Goal: Transaction & Acquisition: Book appointment/travel/reservation

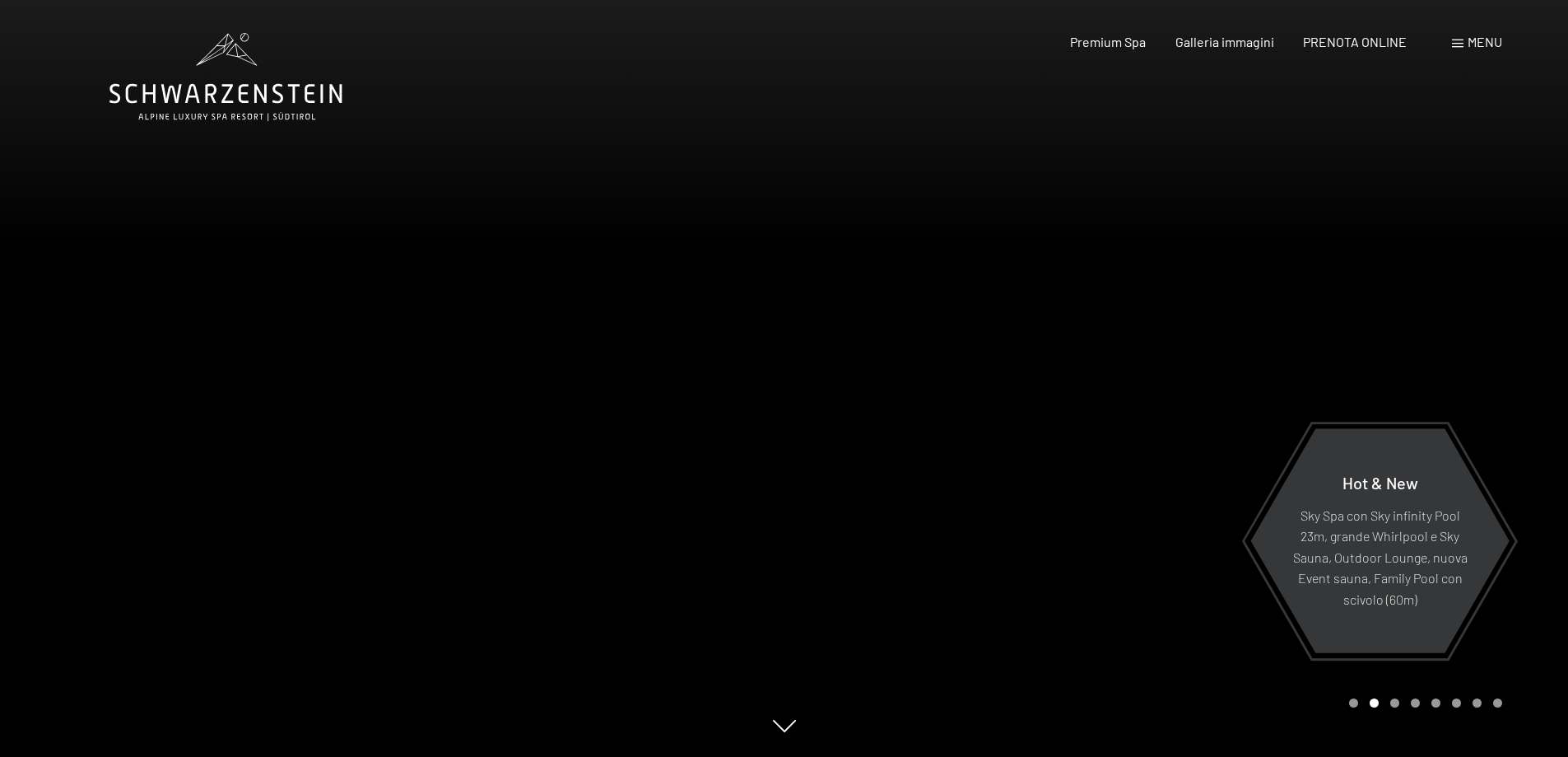
click at [1481, 35] on span "Menu" at bounding box center [1486, 42] width 35 height 16
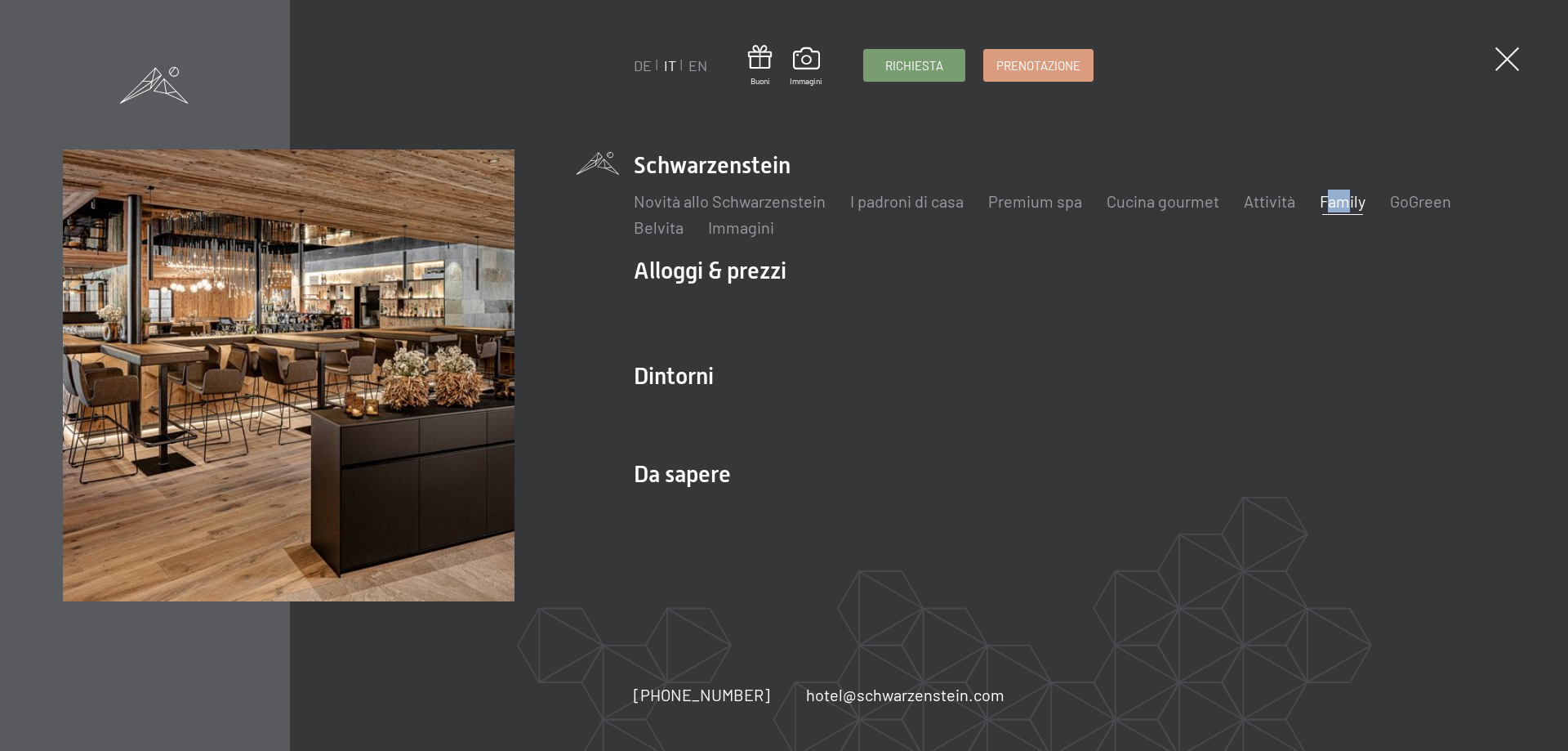
drag, startPoint x: 1319, startPoint y: 185, endPoint x: 1330, endPoint y: 202, distance: 20.2
click at [1330, 202] on div "Novità allo Schwarzenstein I padroni di casa Premium spa Cucina gourmet Attivit…" at bounding box center [1069, 210] width 871 height 57
click at [1329, 202] on link "Family" at bounding box center [1342, 201] width 45 height 20
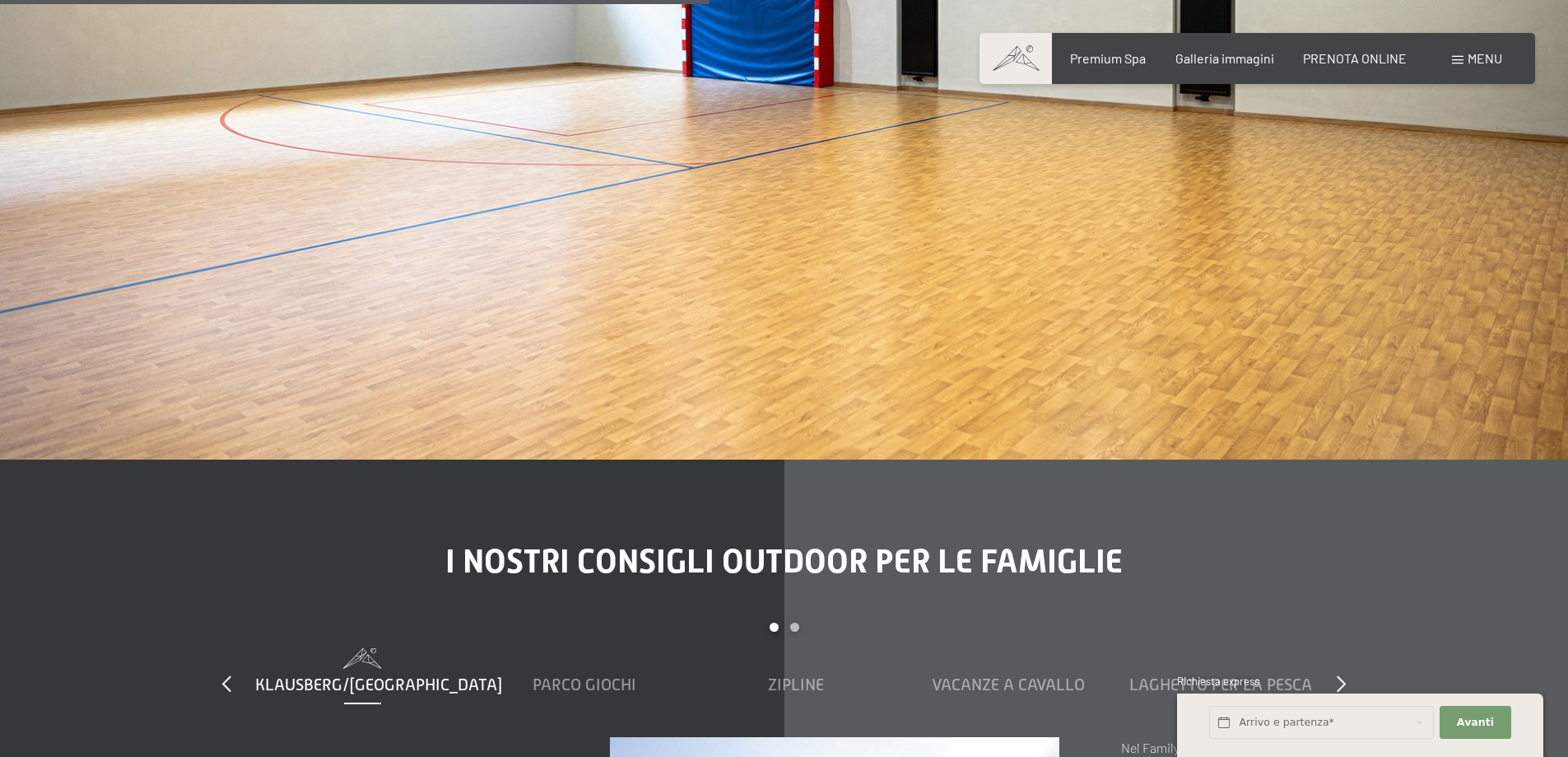
scroll to position [5849, 0]
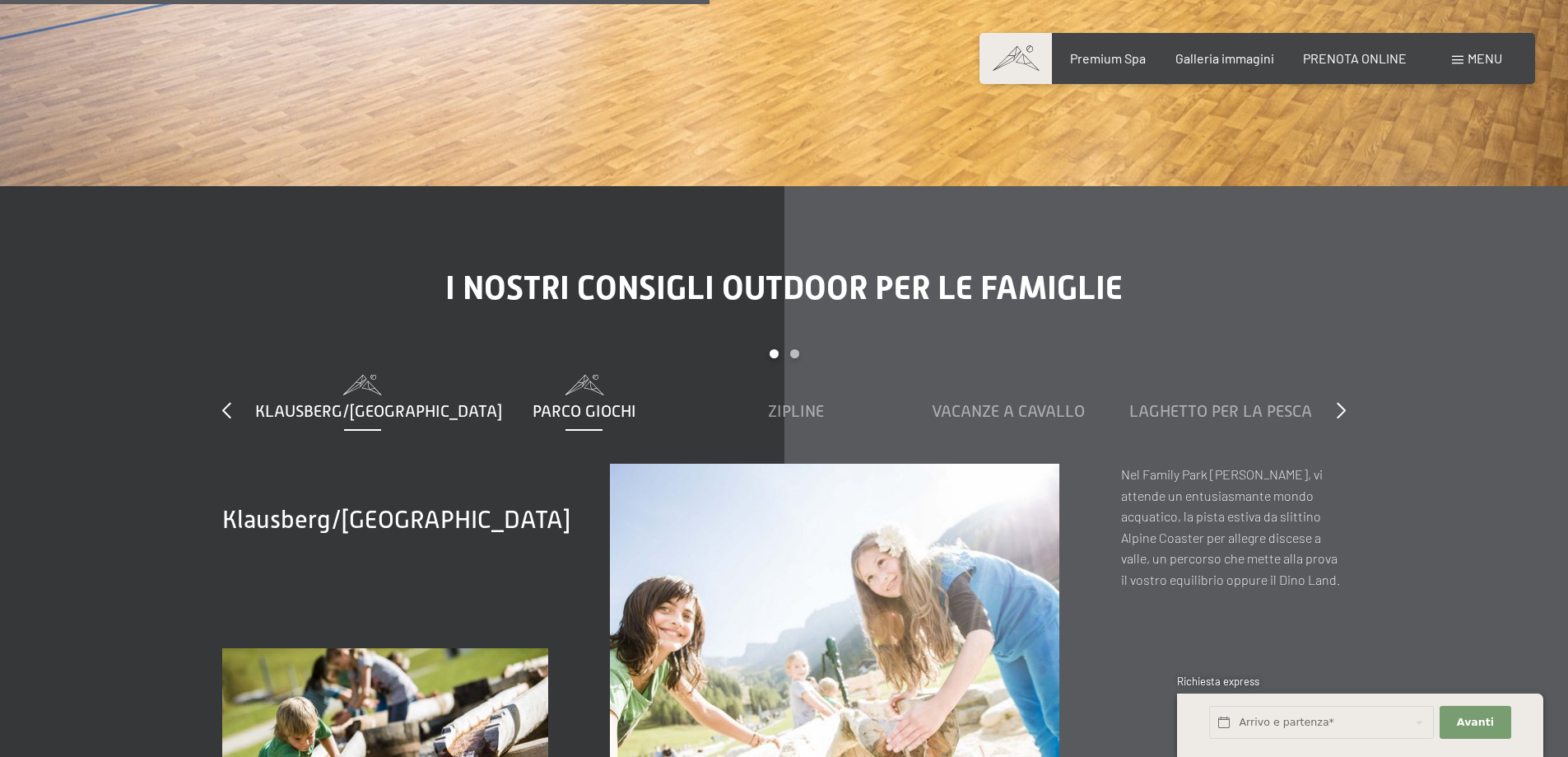
click at [581, 402] on span "Parco giochi" at bounding box center [584, 411] width 104 height 18
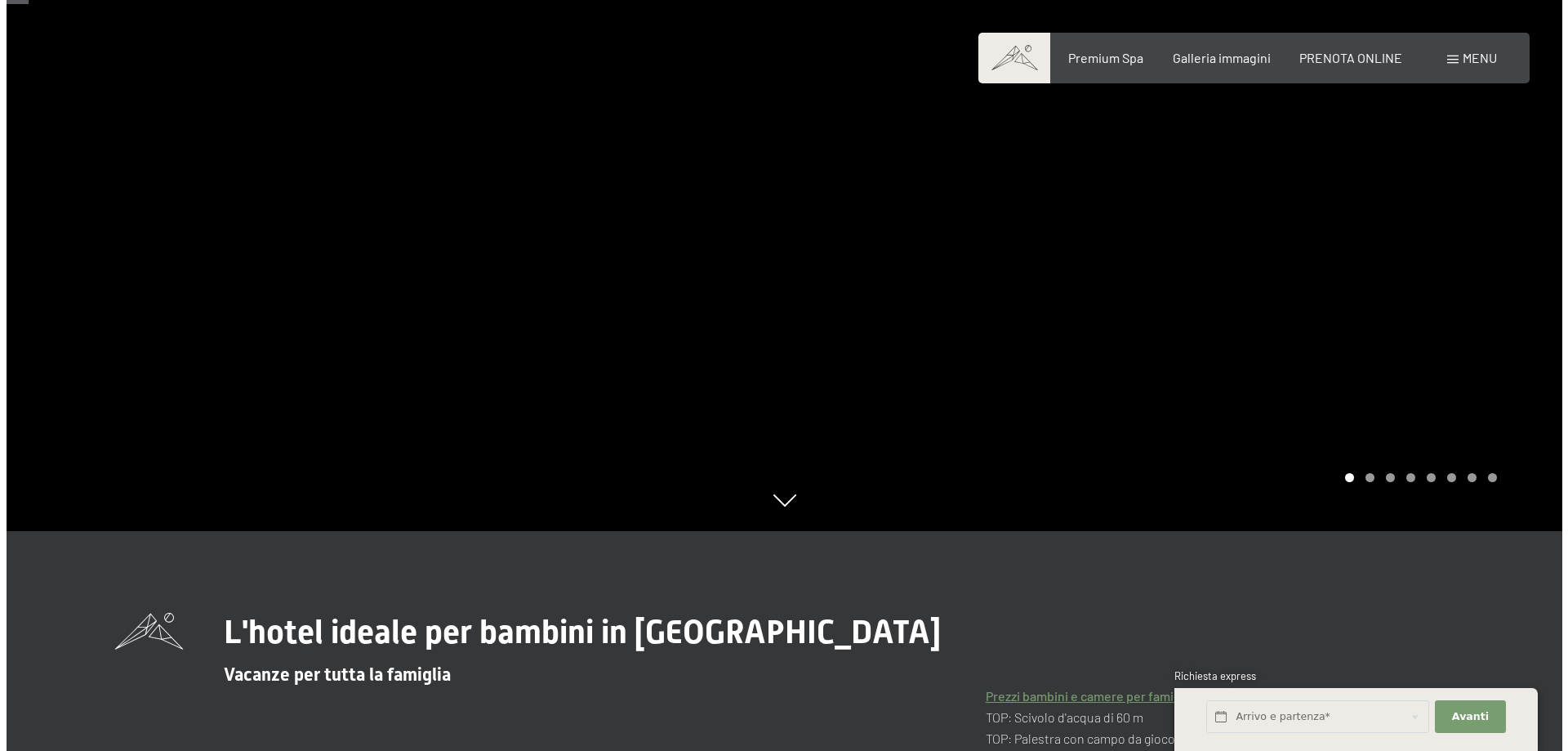
scroll to position [0, 0]
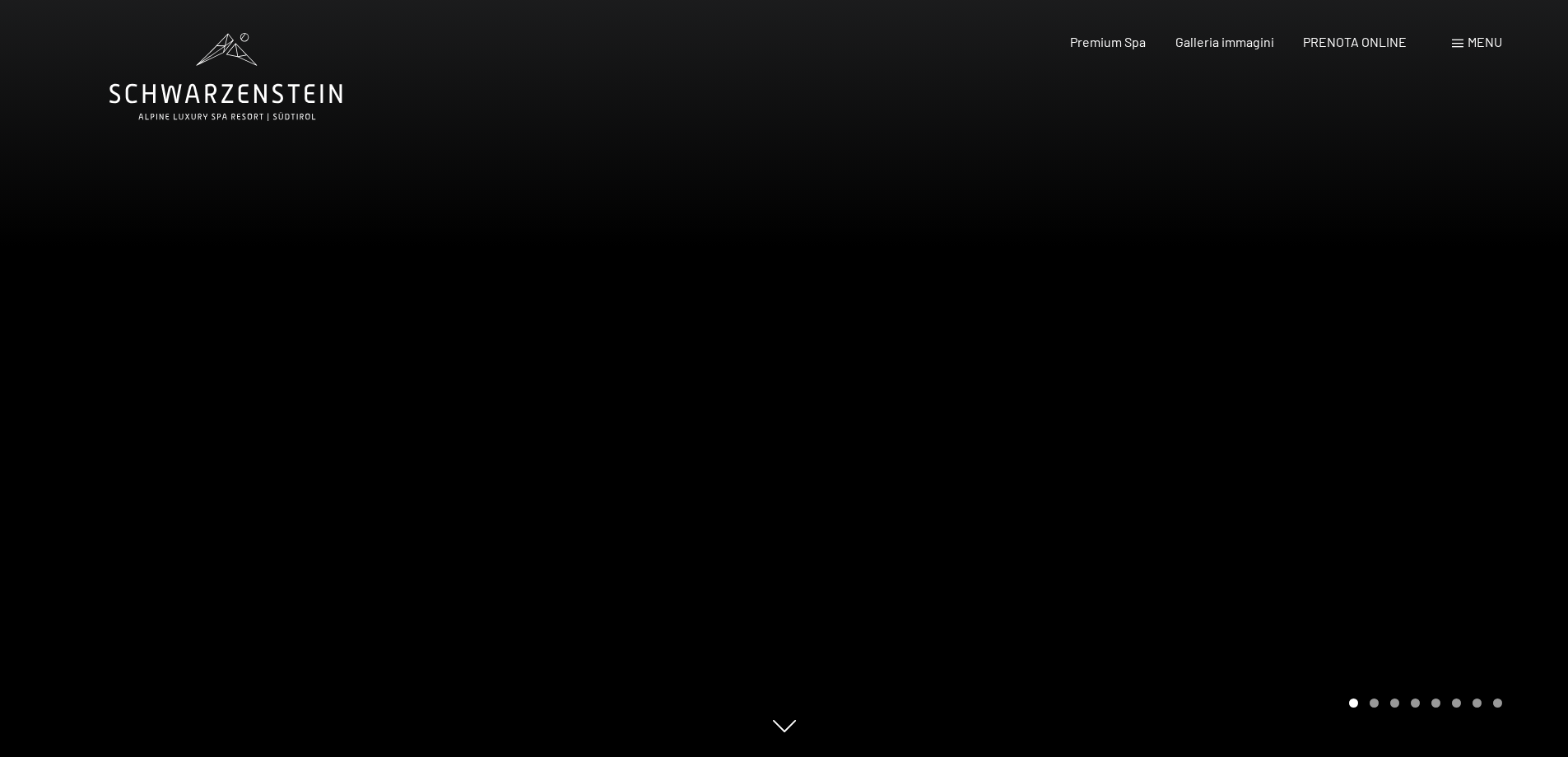
click at [1471, 39] on span "Menu" at bounding box center [1486, 42] width 35 height 16
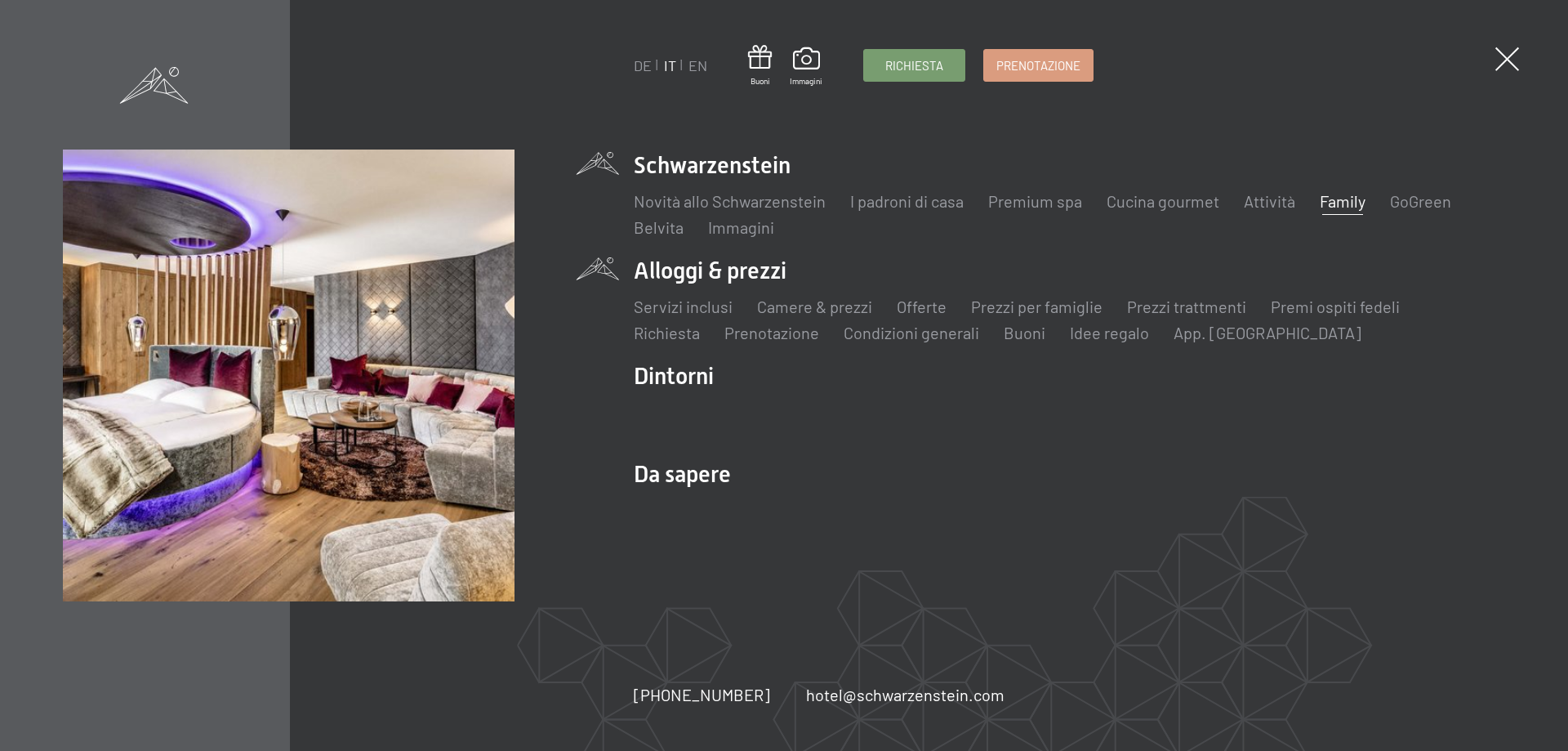
click at [716, 270] on li "Alloggi & prezzi Servizi inclusi Camere & prezzi Lista Offerte Lista Prezzi per…" at bounding box center [1069, 300] width 871 height 89
click at [1033, 313] on link "Prezzi per famiglie" at bounding box center [1036, 307] width 131 height 20
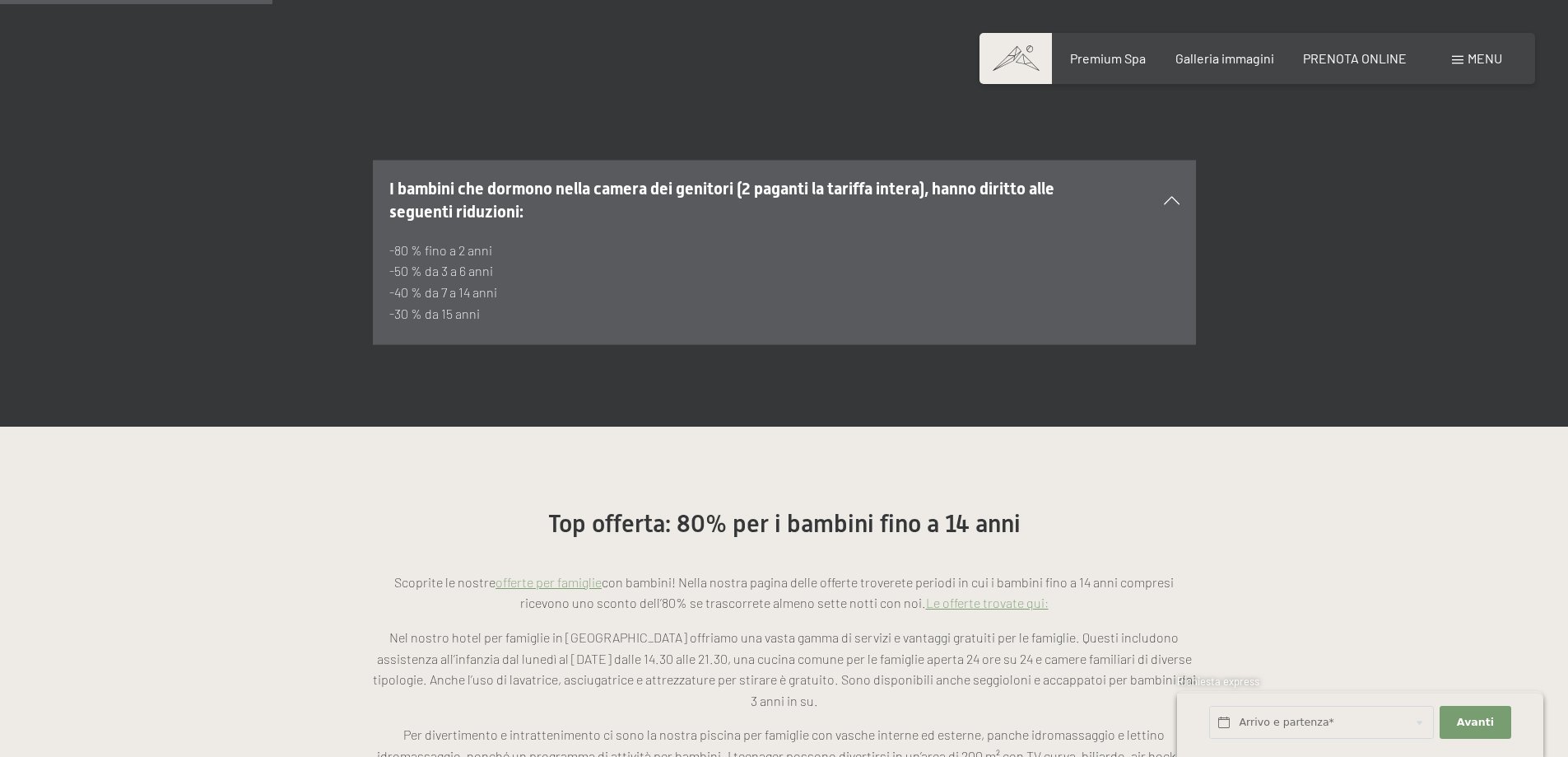
scroll to position [1318, 0]
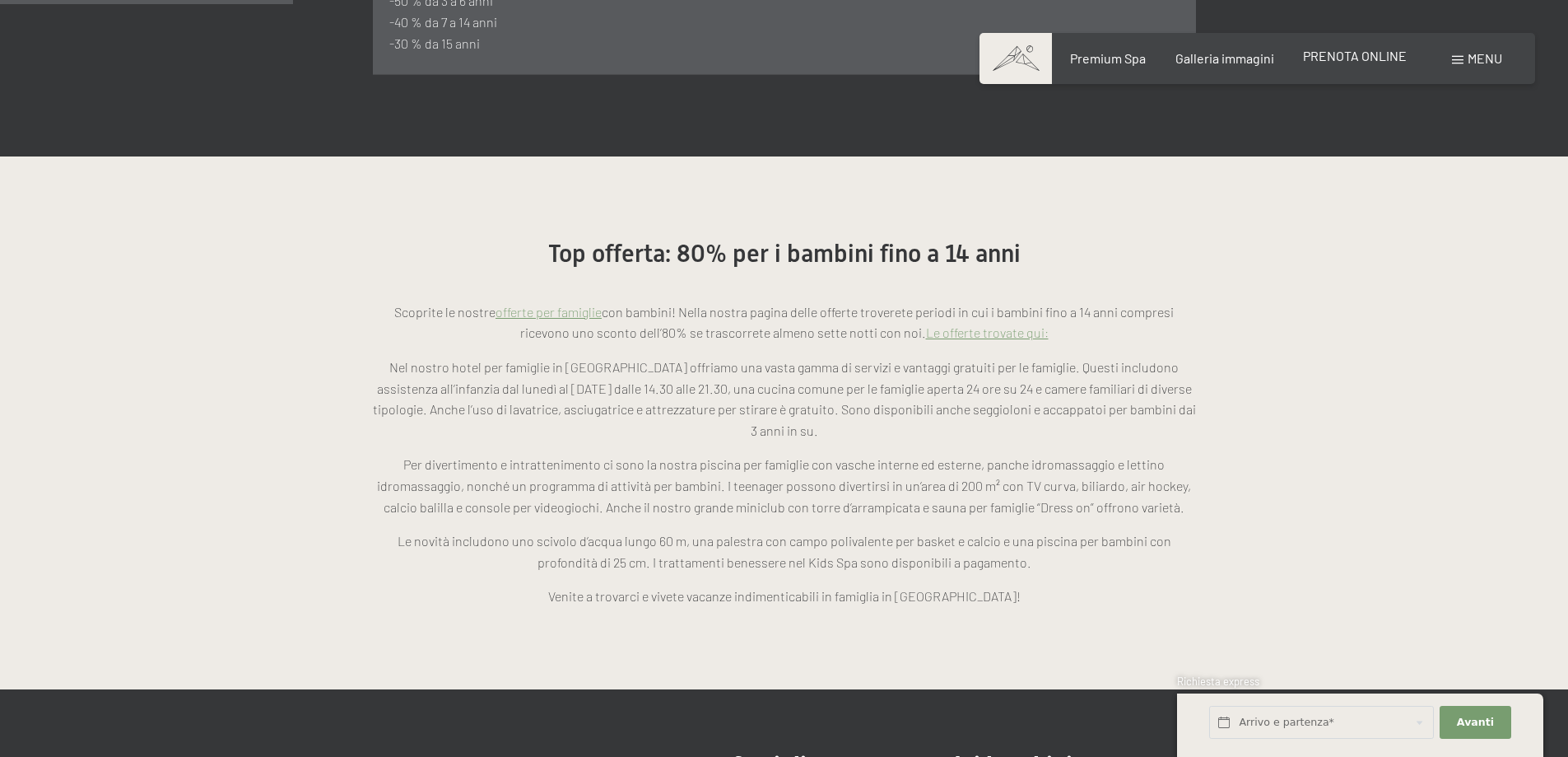
click at [1387, 55] on span "PRENOTA ONLINE" at bounding box center [1355, 55] width 104 height 16
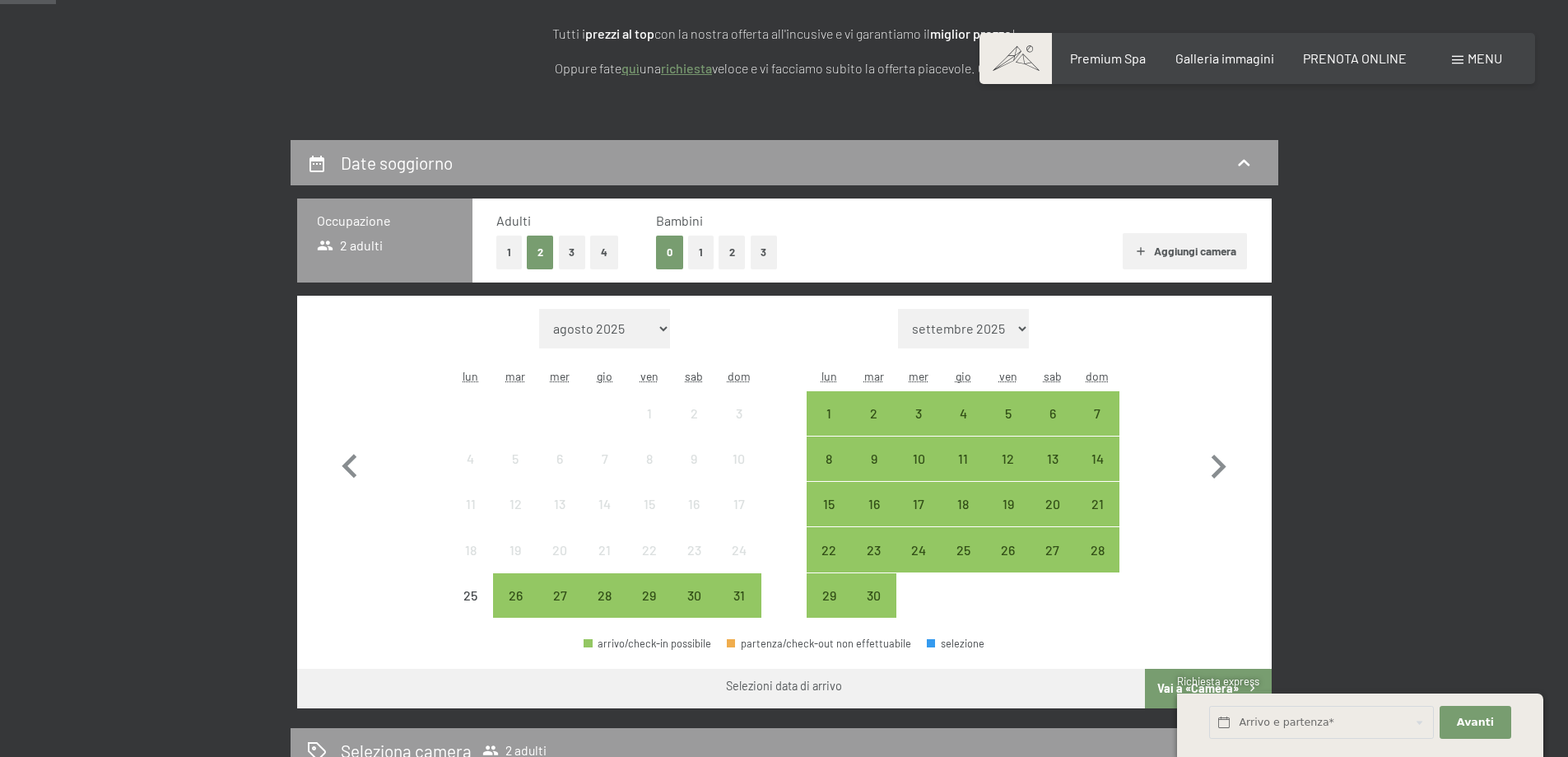
scroll to position [412, 0]
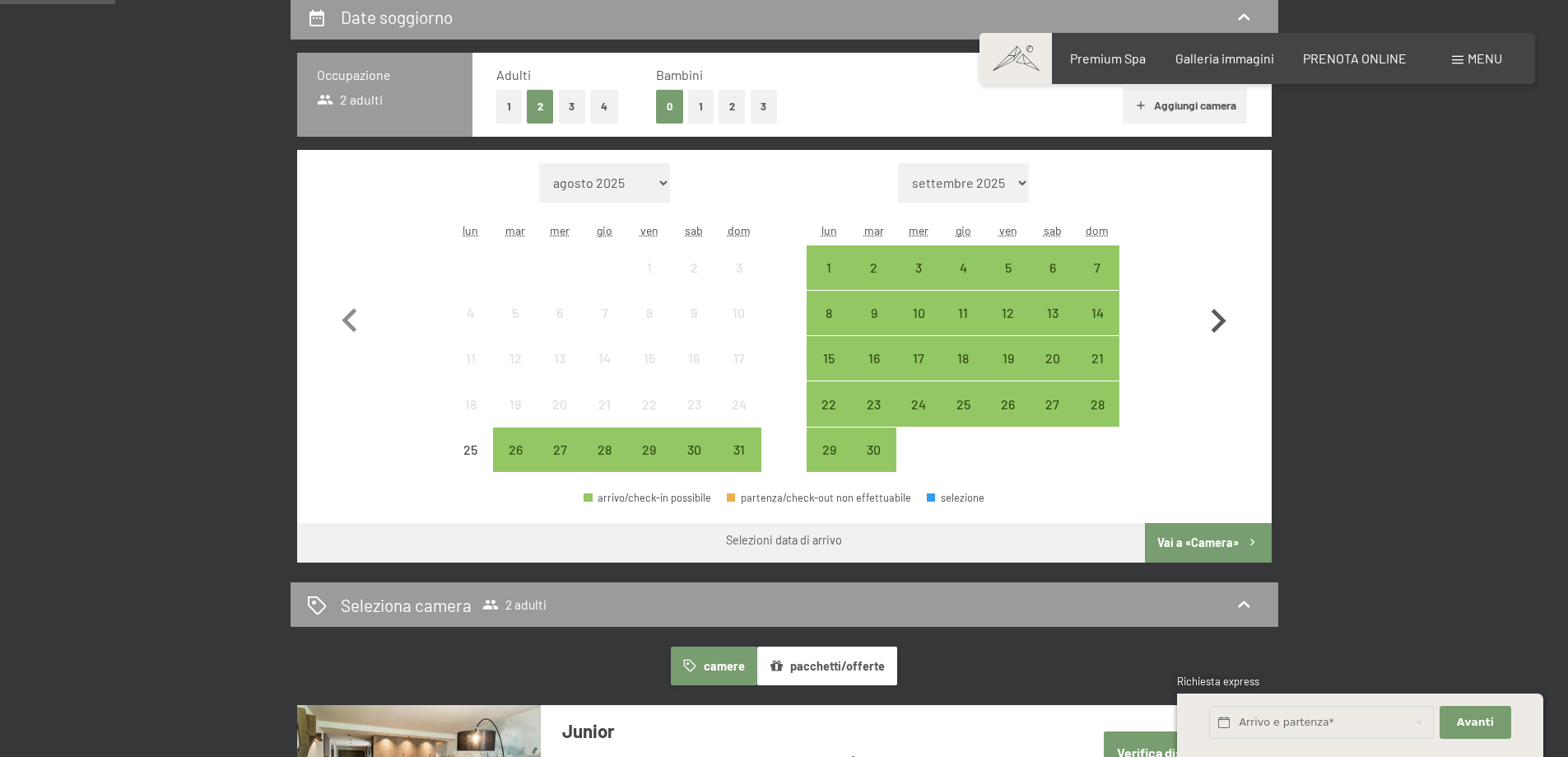
click at [1217, 322] on icon "button" at bounding box center [1218, 321] width 47 height 47
select select "2025-09-01"
select select "2025-10-01"
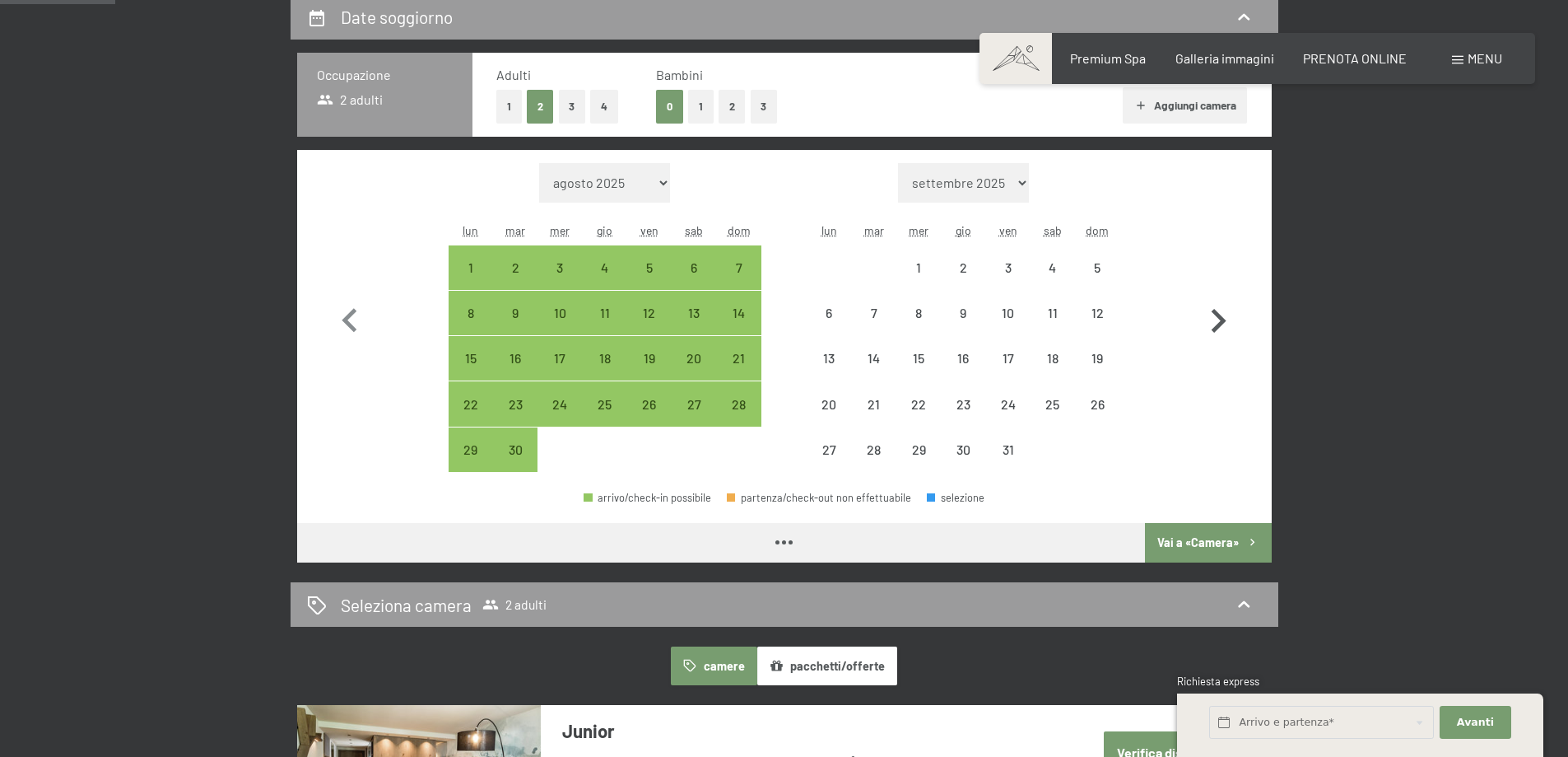
select select "2025-09-01"
select select "2025-10-01"
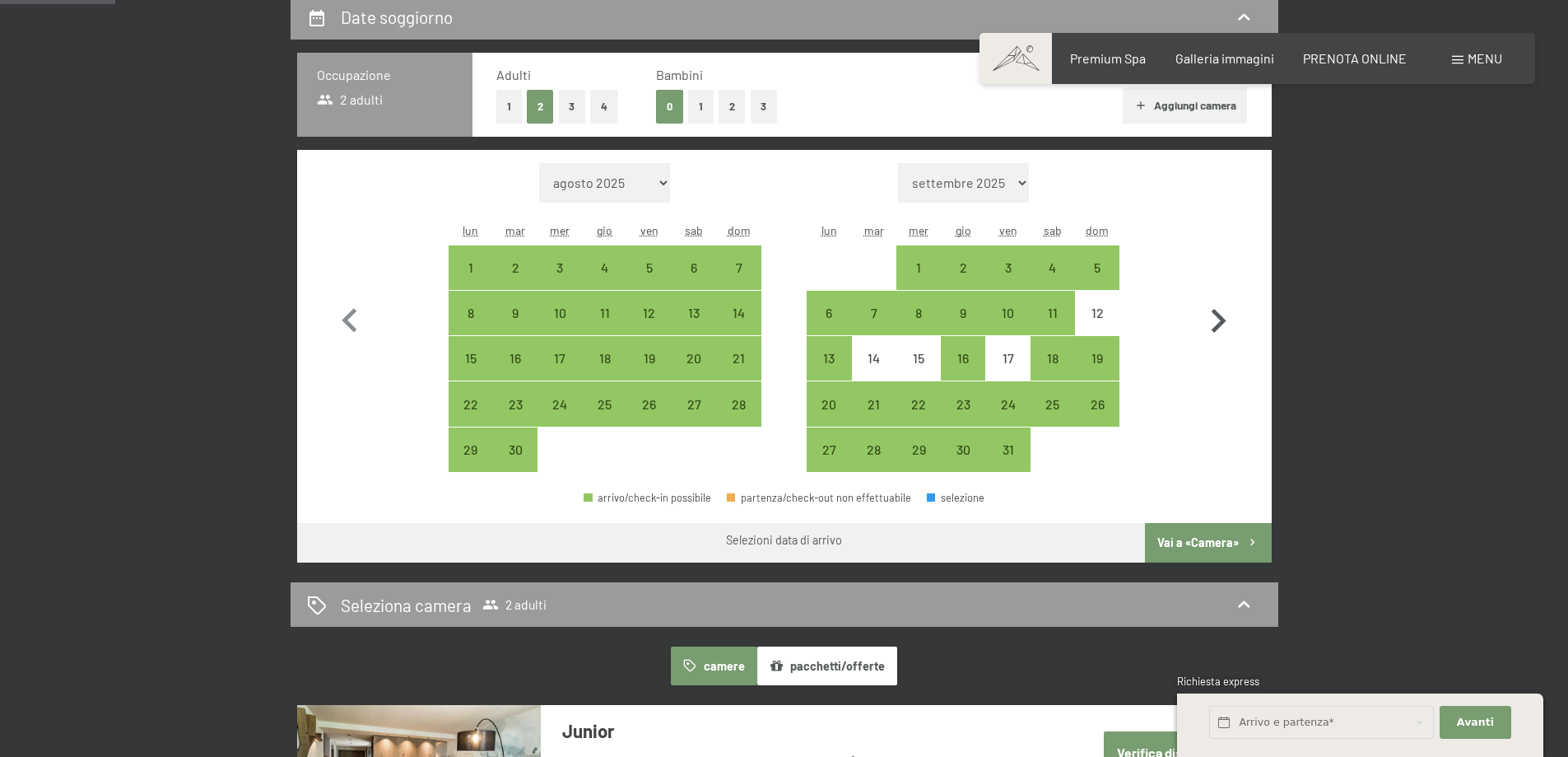
click at [1219, 308] on icon "button" at bounding box center [1218, 321] width 47 height 47
select select "2025-10-01"
select select "2025-11-01"
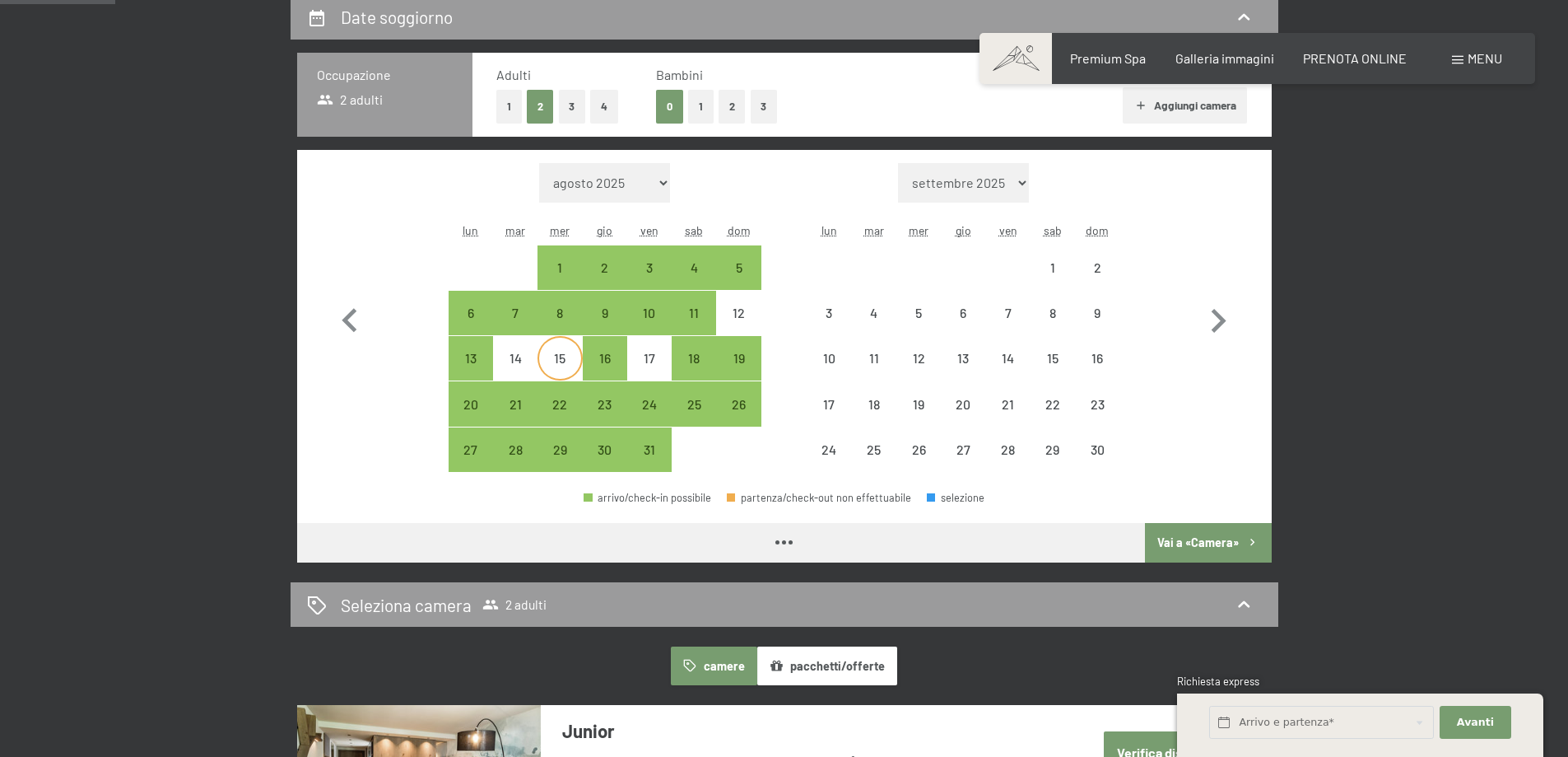
select select "2025-10-01"
select select "2025-11-01"
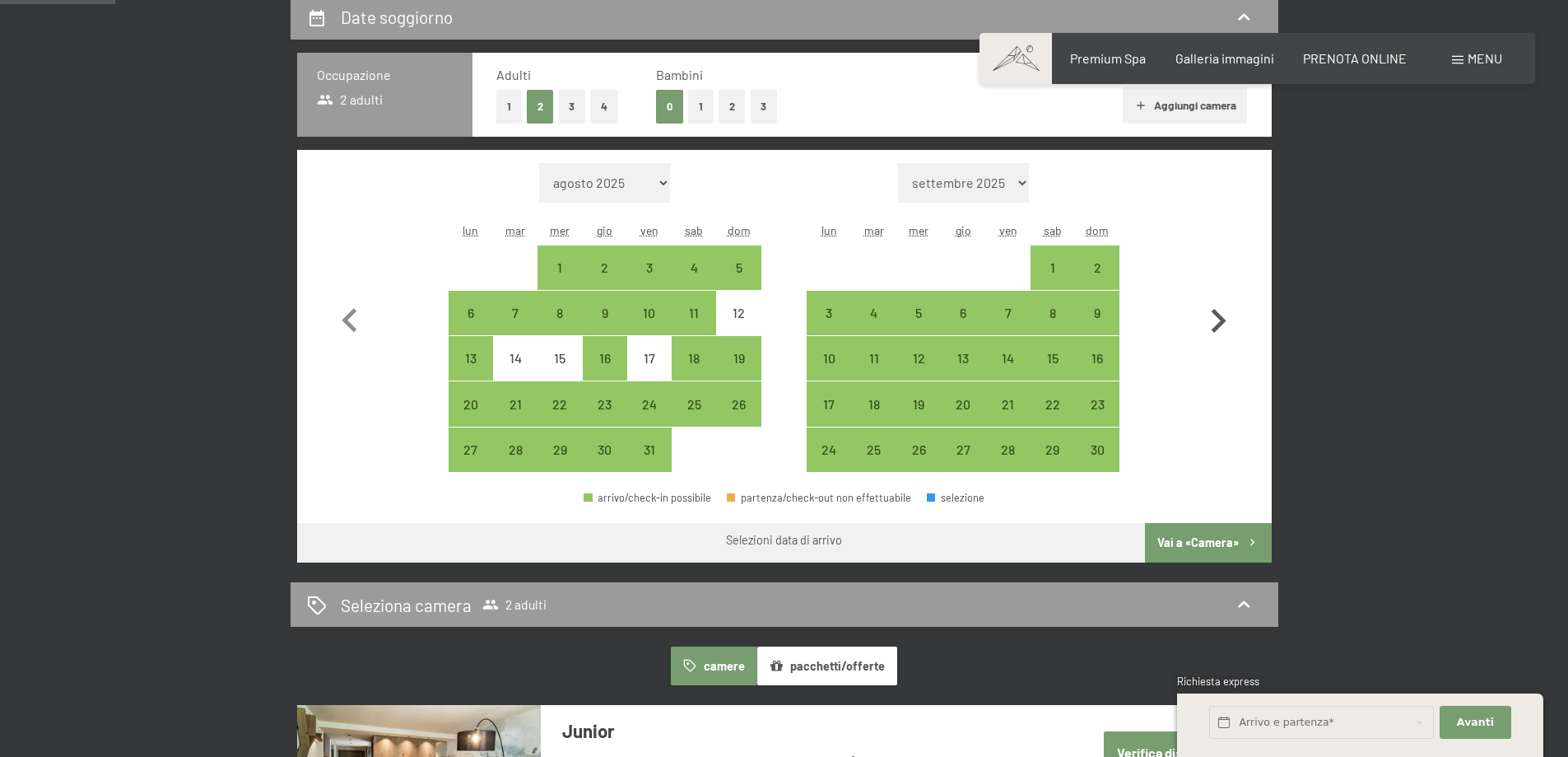
click at [1229, 315] on icon "button" at bounding box center [1218, 321] width 47 height 47
select select "2025-11-01"
select select "2025-12-01"
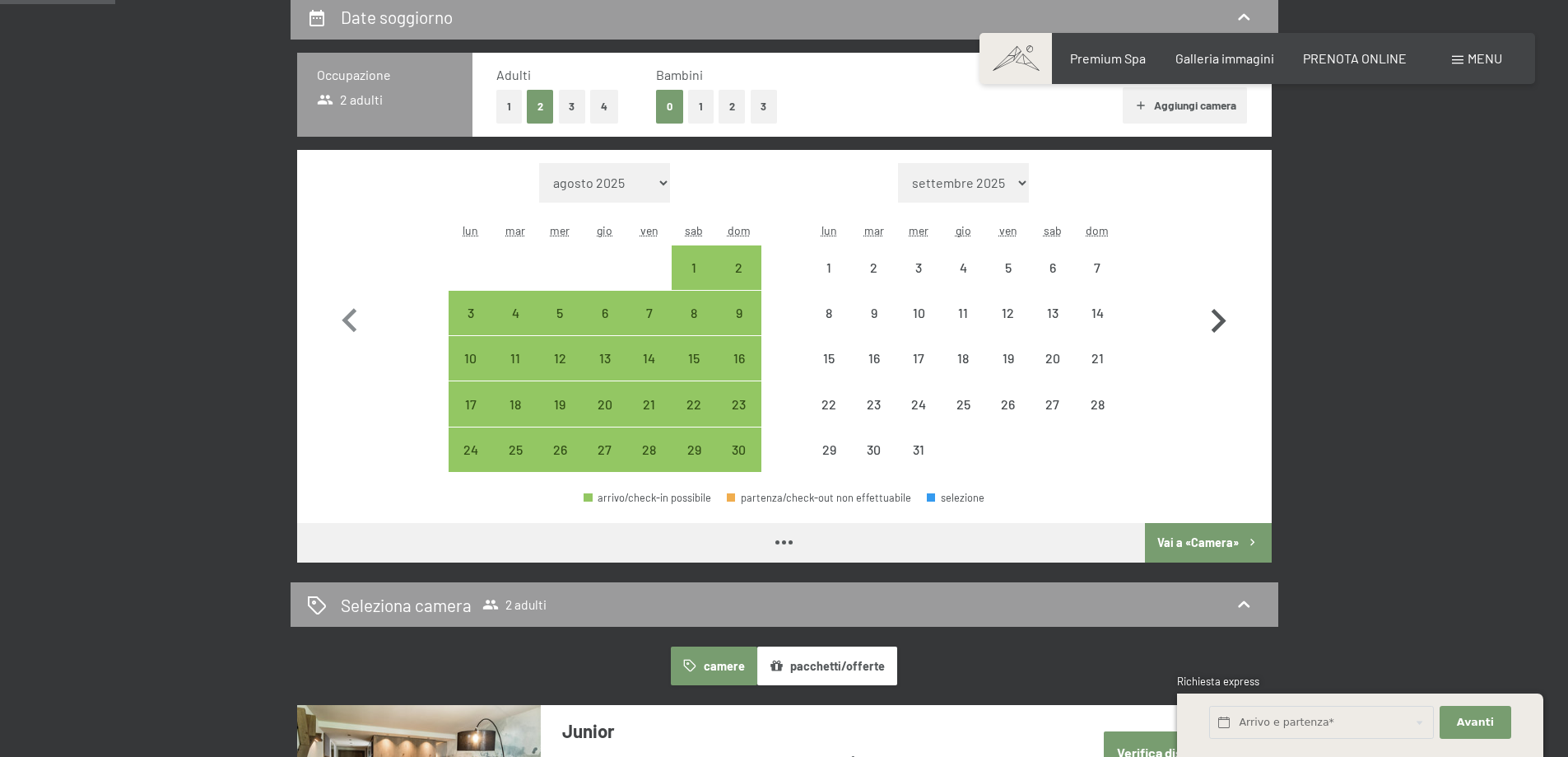
click at [1212, 316] on icon "button" at bounding box center [1218, 321] width 47 height 47
select select "2025-12-01"
select select "2026-01-01"
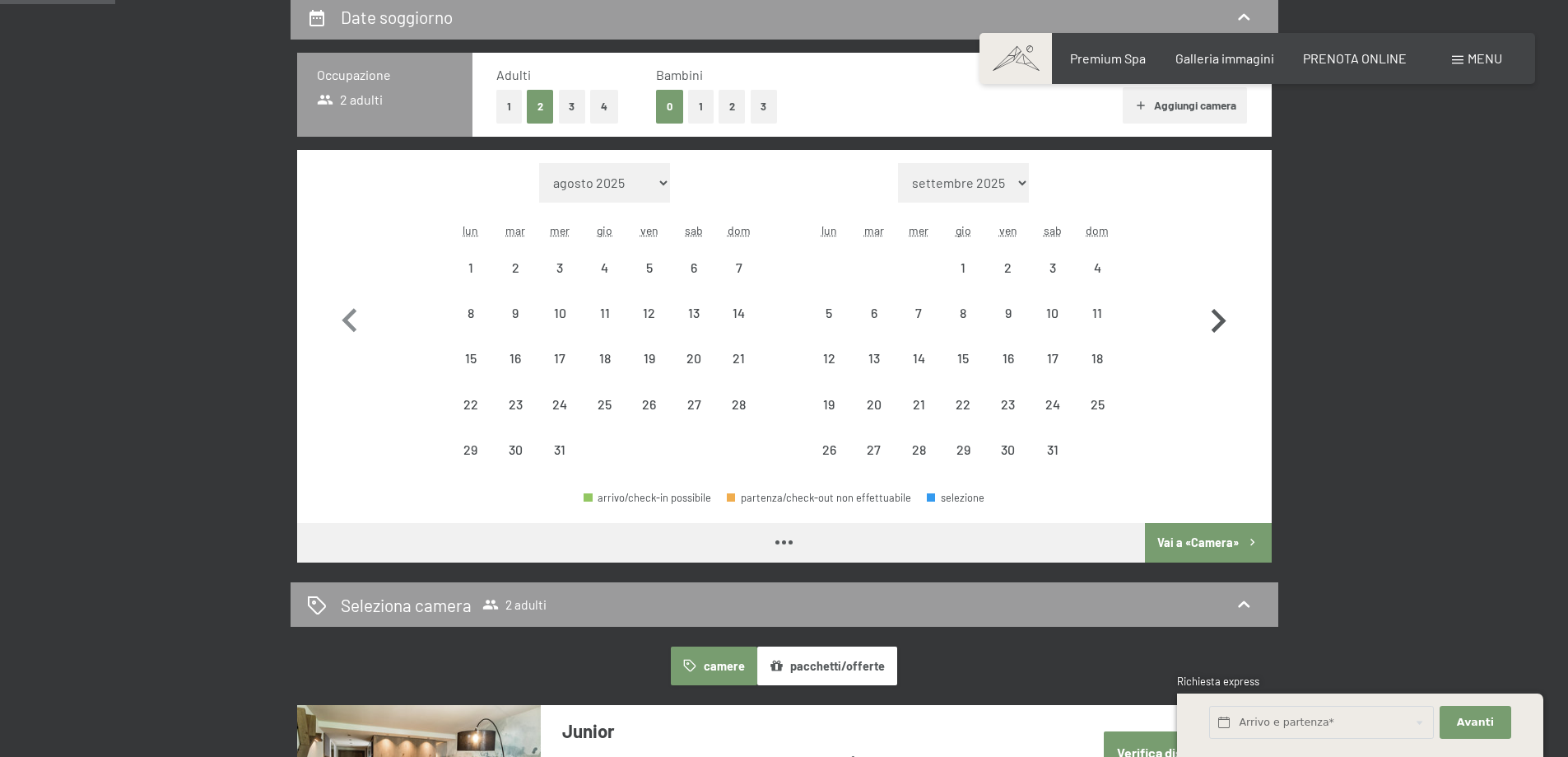
click at [1212, 316] on icon "button" at bounding box center [1218, 321] width 47 height 47
select select "2026-01-01"
select select "2026-02-01"
select select "2026-01-01"
select select "2026-02-01"
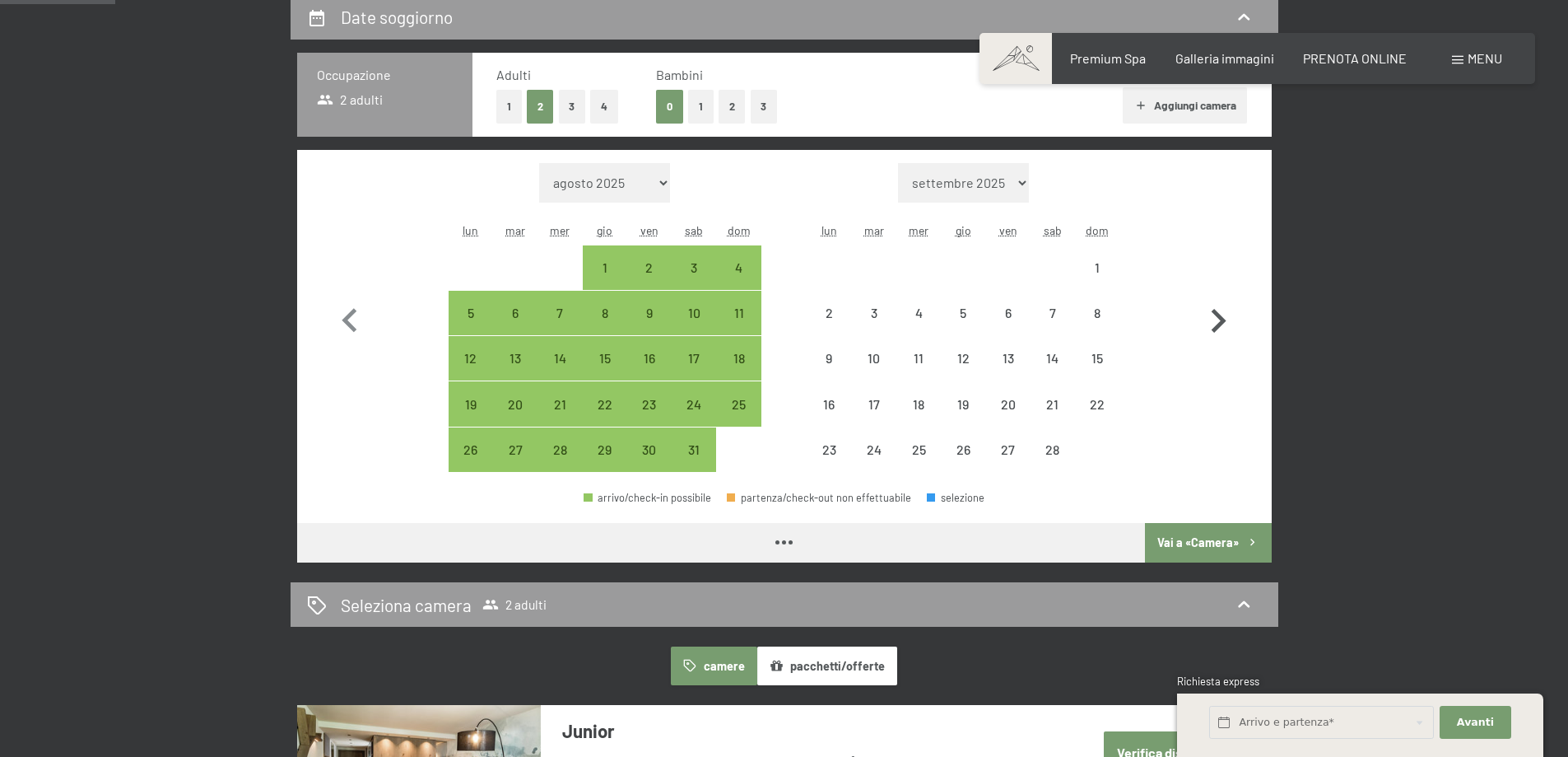
select select "2026-01-01"
select select "2026-02-01"
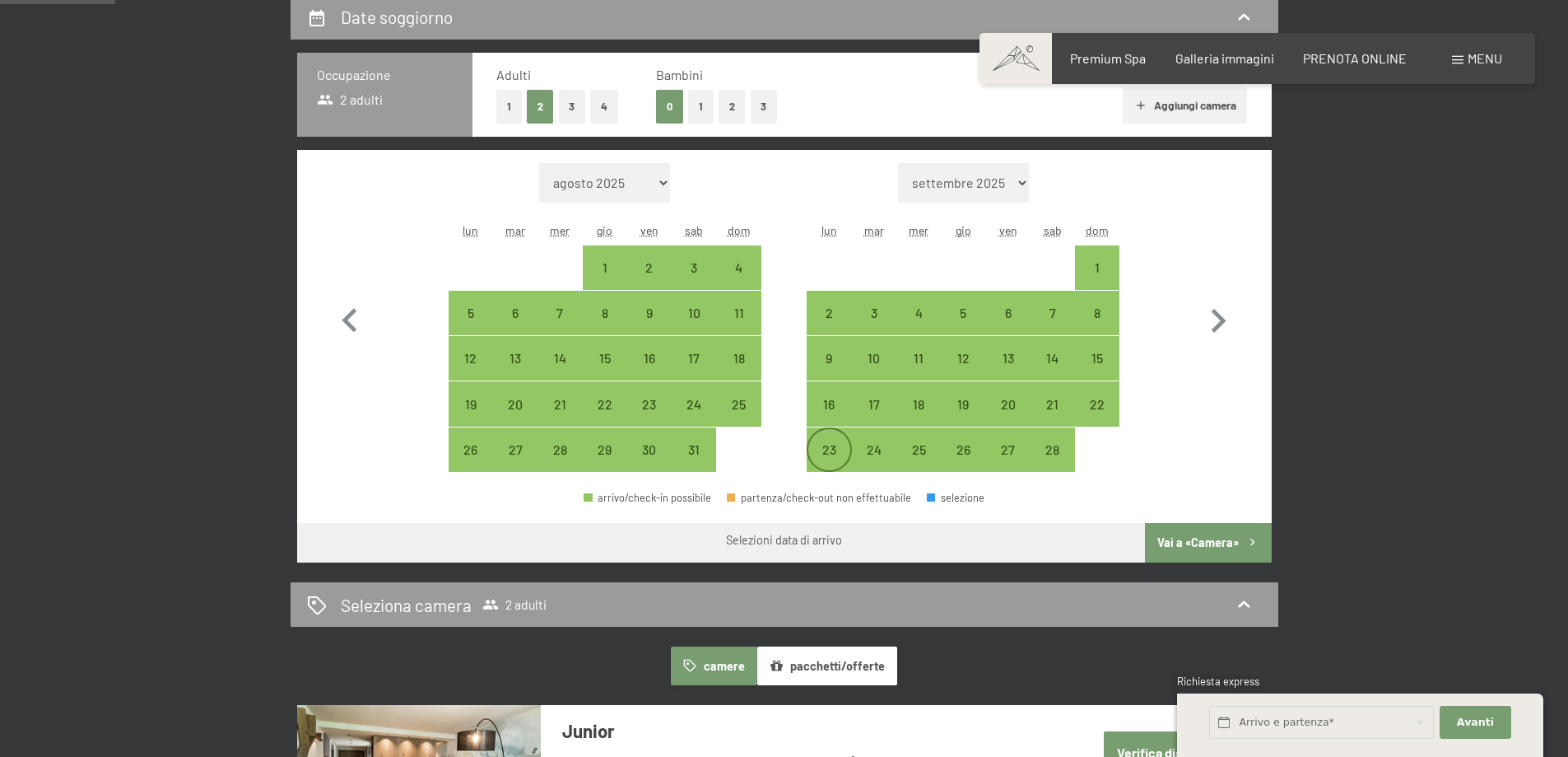
click at [821, 452] on div "23" at bounding box center [828, 463] width 41 height 41
select select "2026-01-01"
select select "2026-02-01"
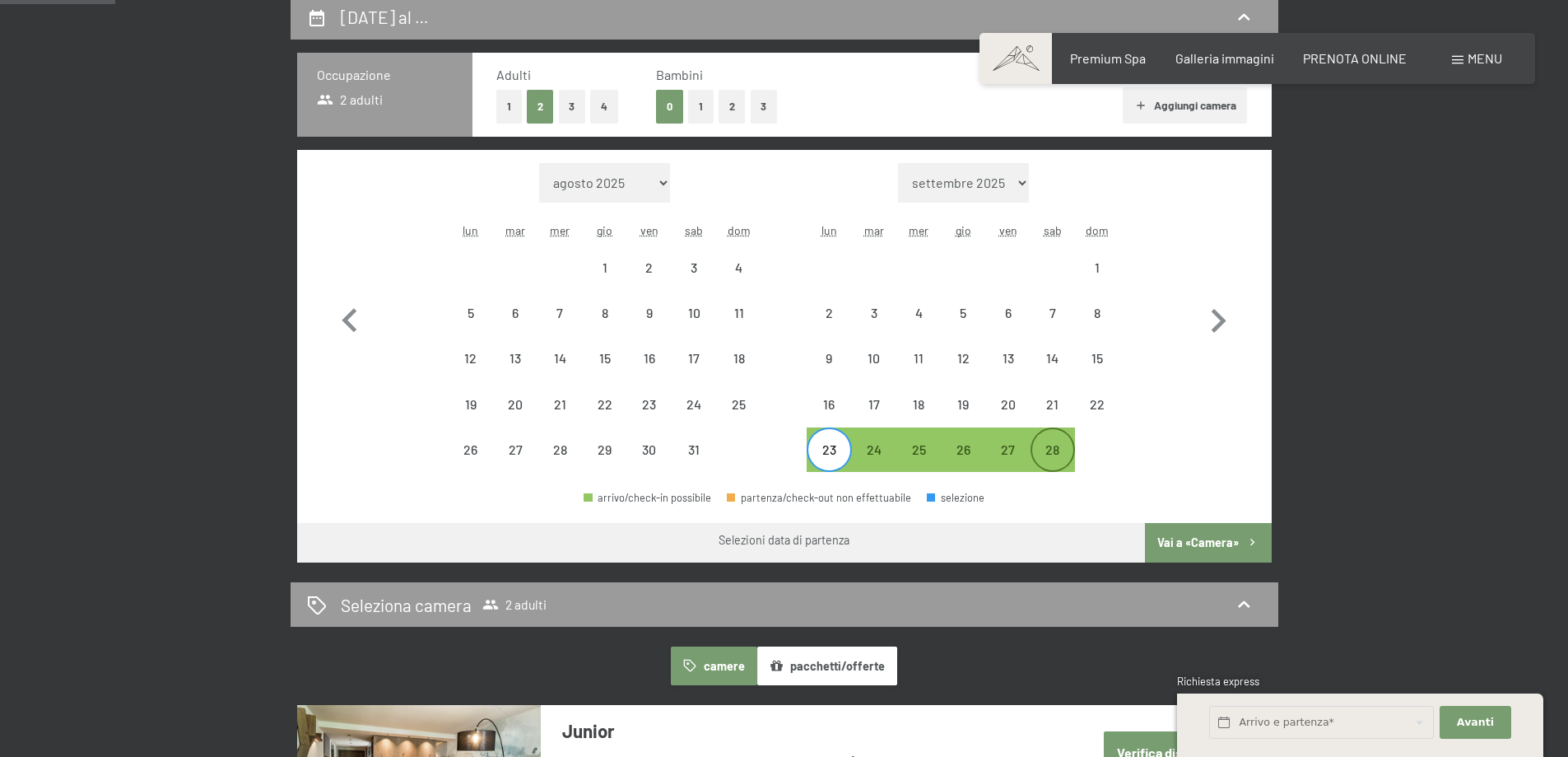
click at [1052, 451] on div "28" at bounding box center [1052, 463] width 41 height 41
select select "2026-01-01"
select select "2026-02-01"
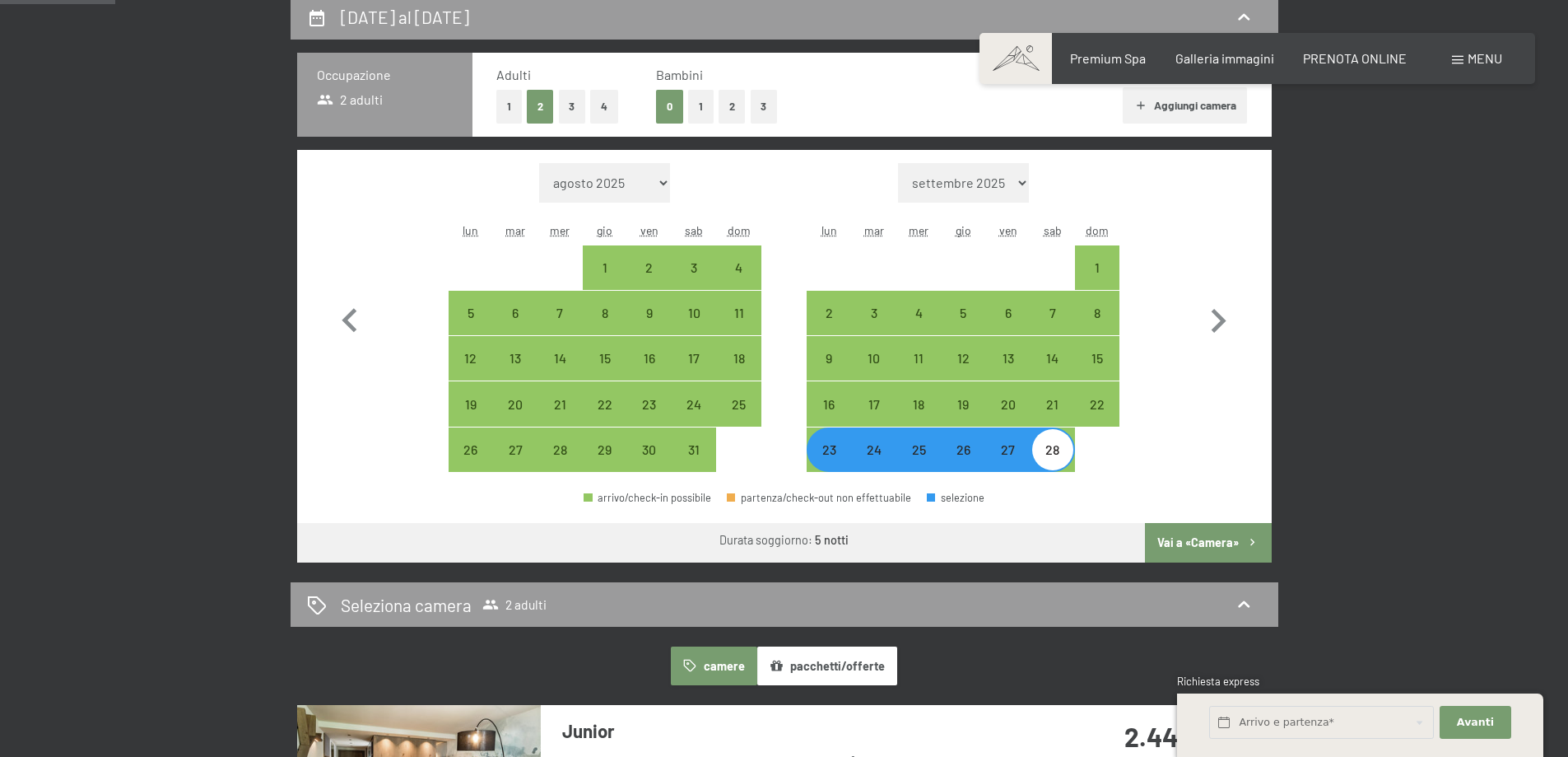
click at [1198, 544] on button "Vai a «Camera»" at bounding box center [1208, 542] width 126 height 39
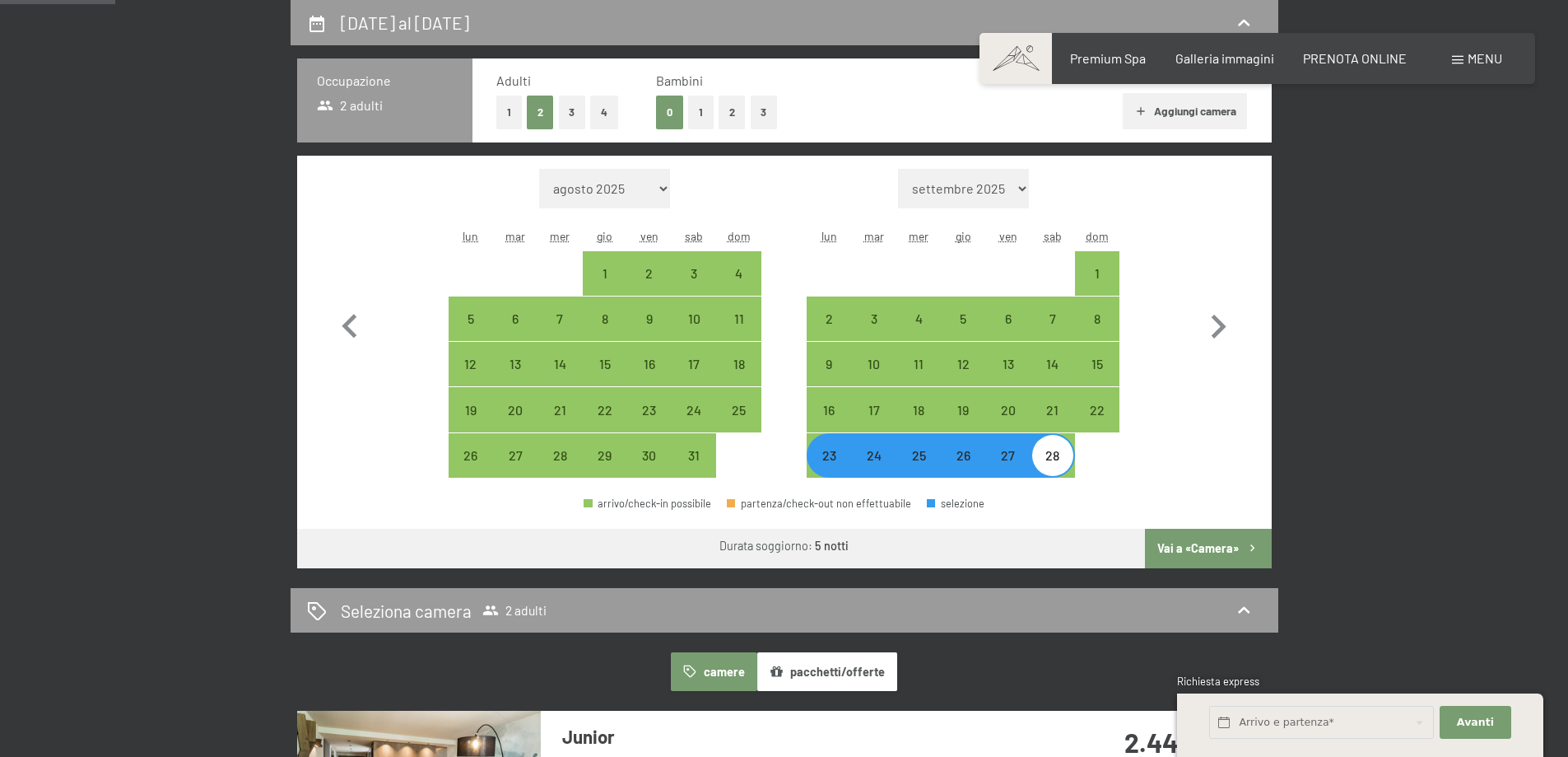
select select "2026-01-01"
select select "2026-02-01"
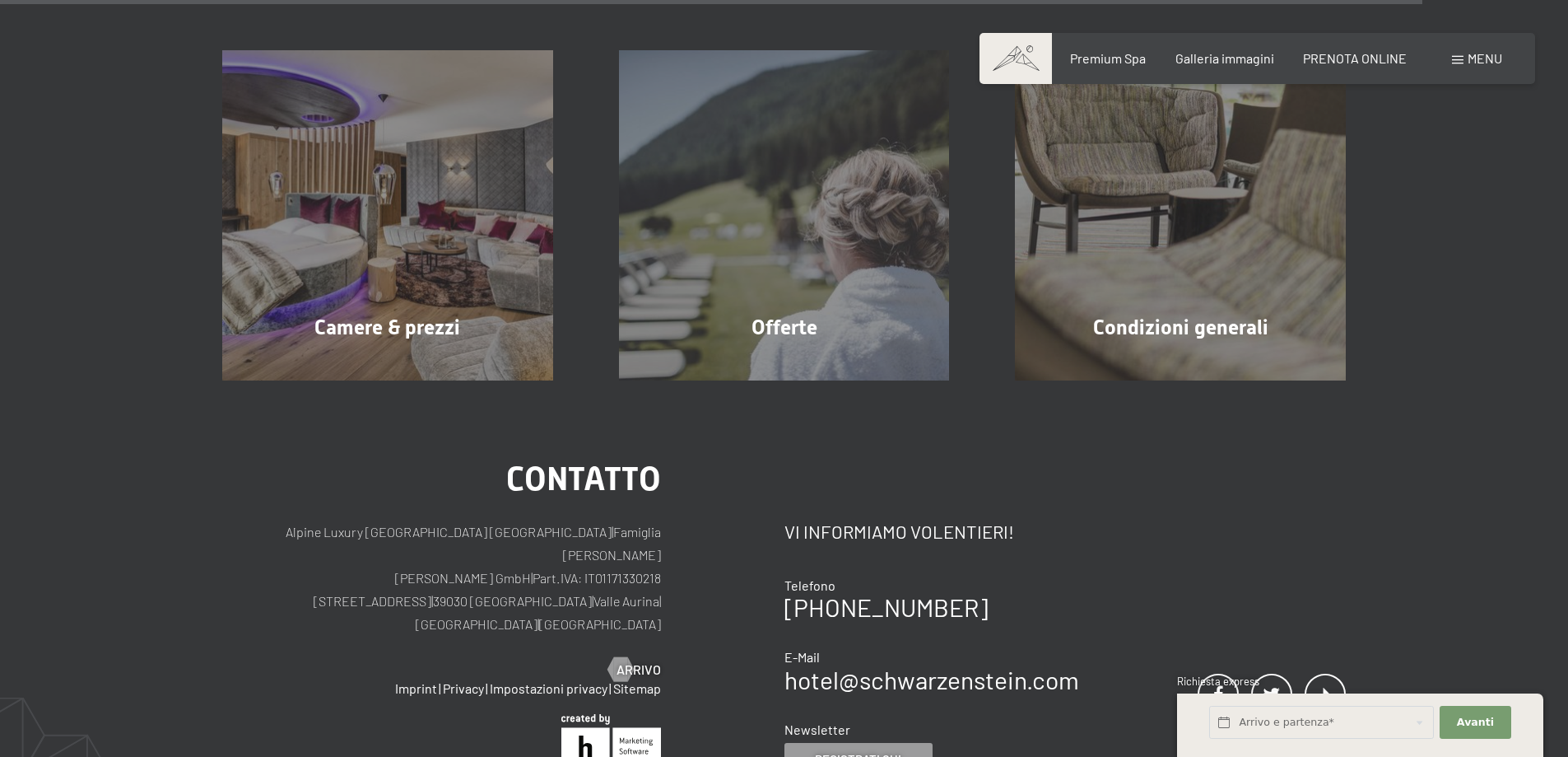
scroll to position [4613, 0]
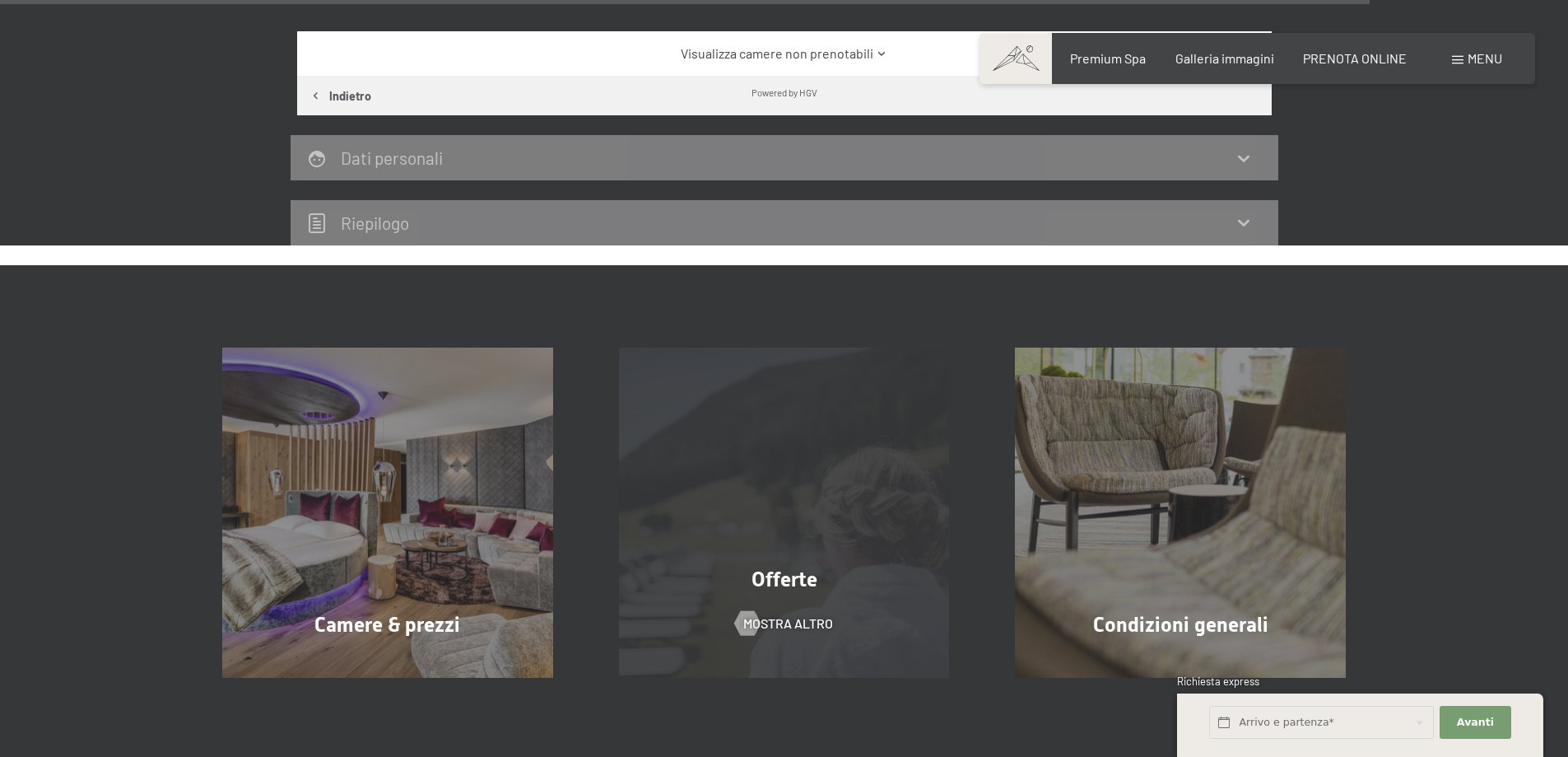
click at [796, 537] on div "Offerte mostra altro" at bounding box center [784, 513] width 397 height 331
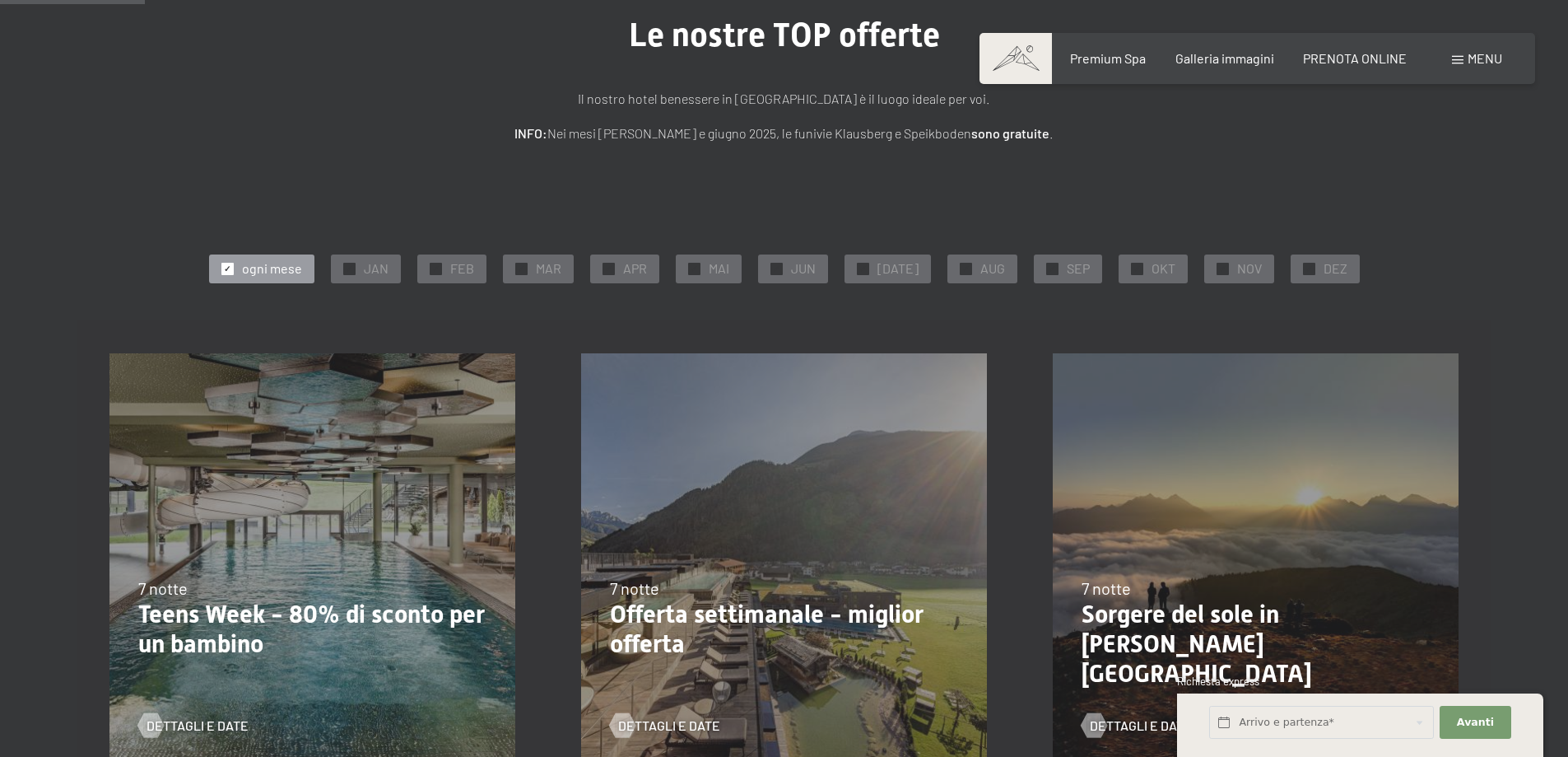
scroll to position [330, 0]
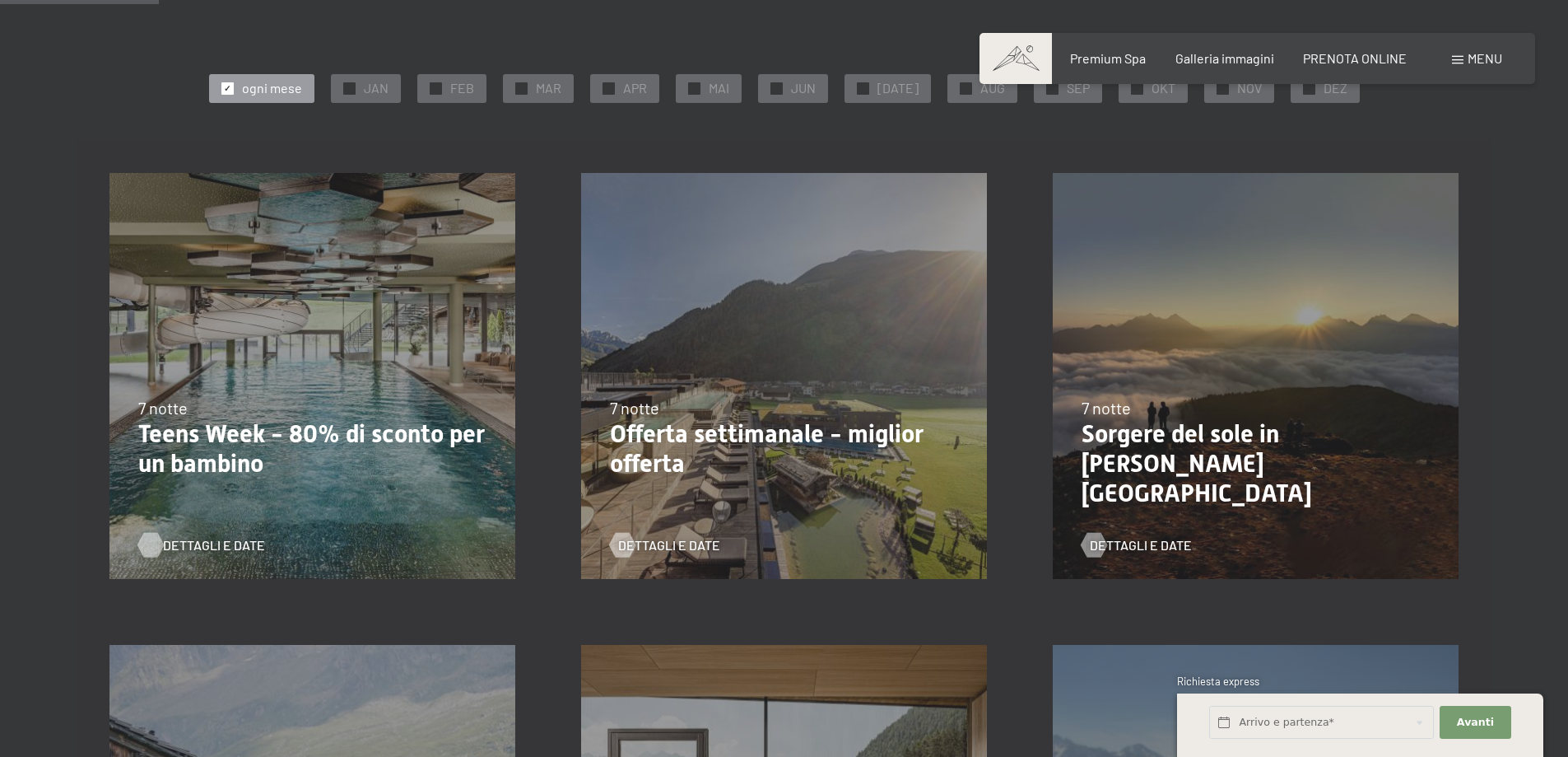
click at [172, 544] on span "Dettagli e Date" at bounding box center [214, 545] width 102 height 18
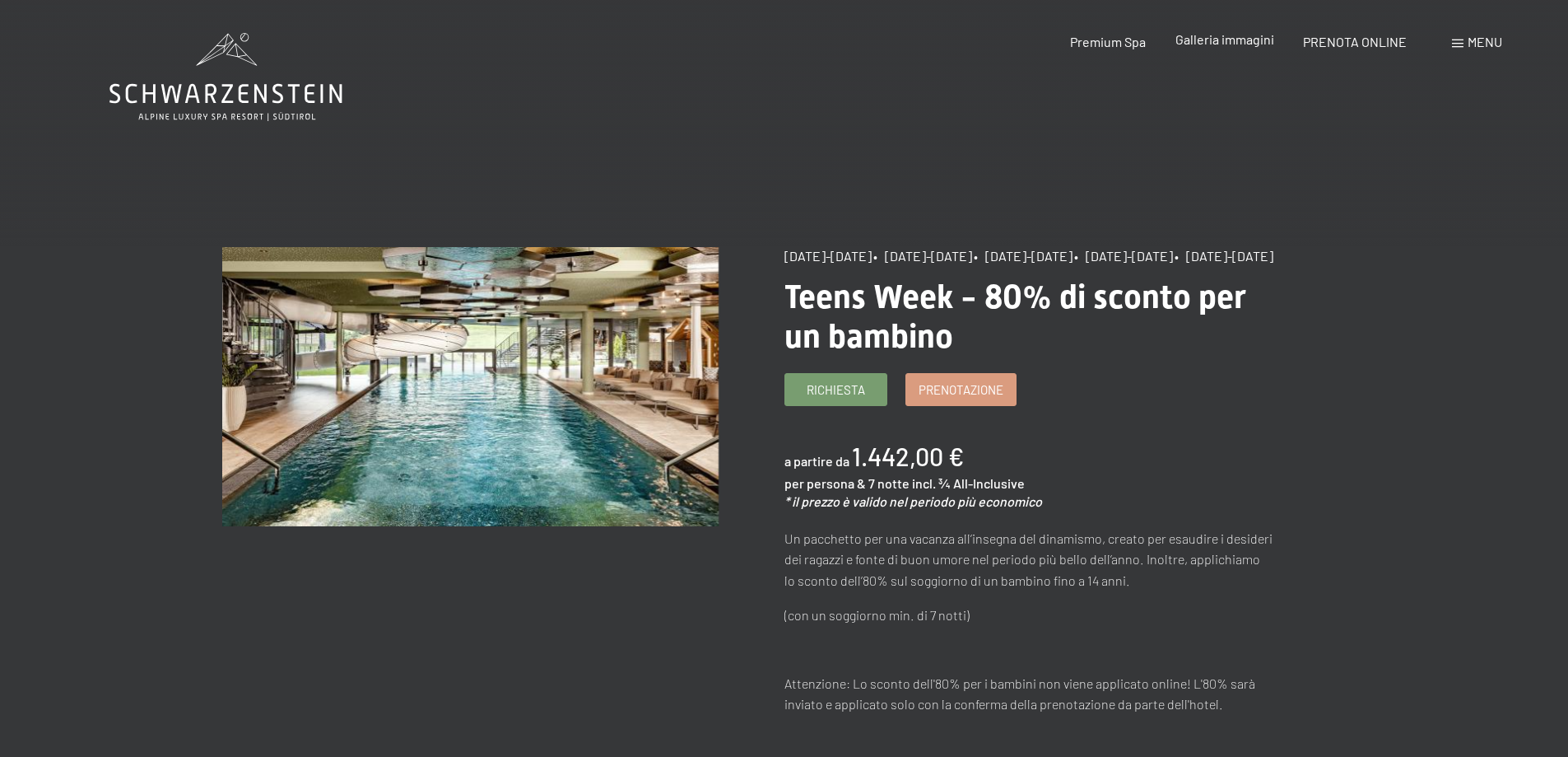
click at [1199, 39] on span "Galleria immagini" at bounding box center [1224, 39] width 99 height 16
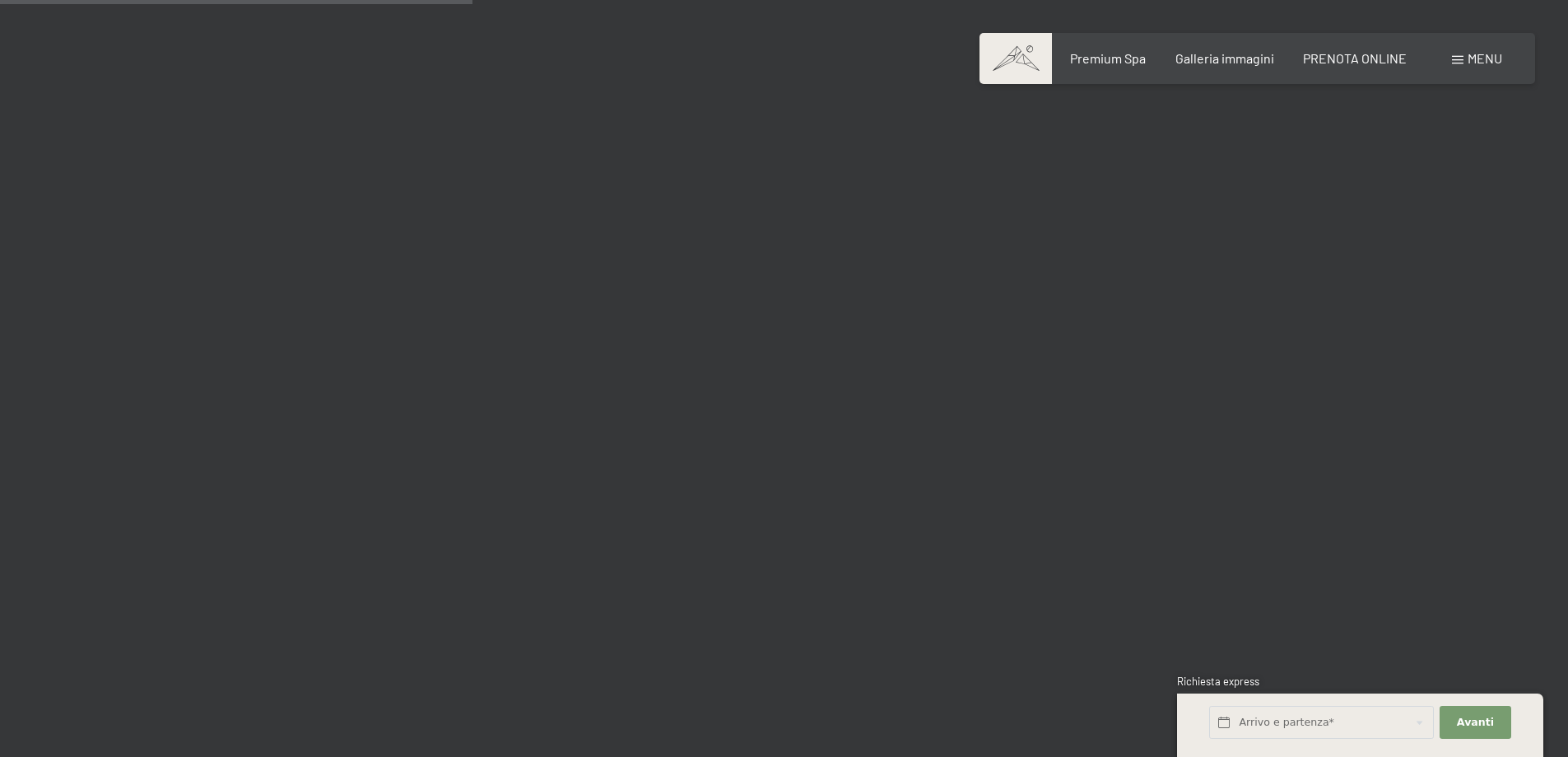
scroll to position [6672, 0]
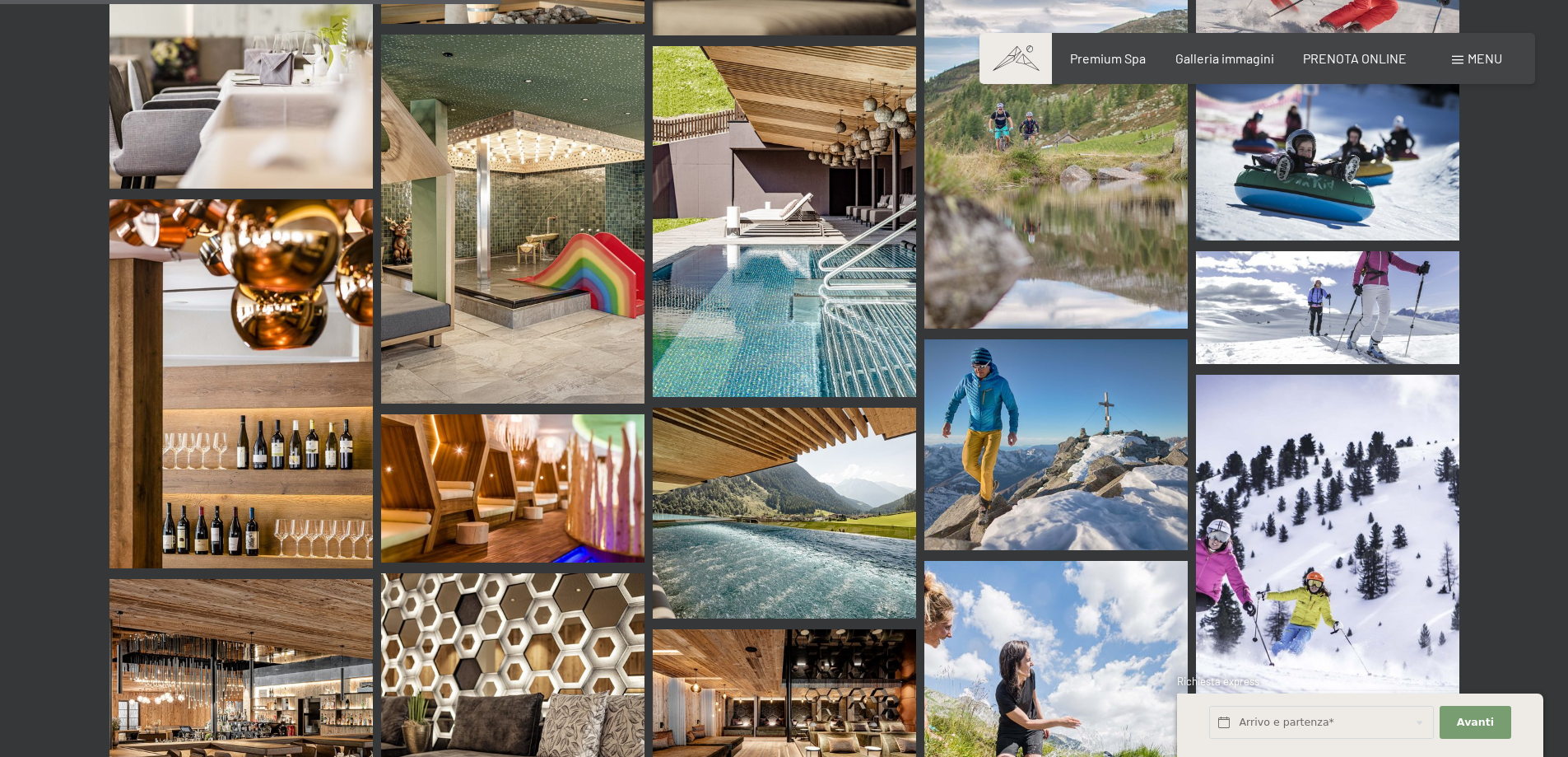
click at [506, 197] on img at bounding box center [513, 219] width 264 height 369
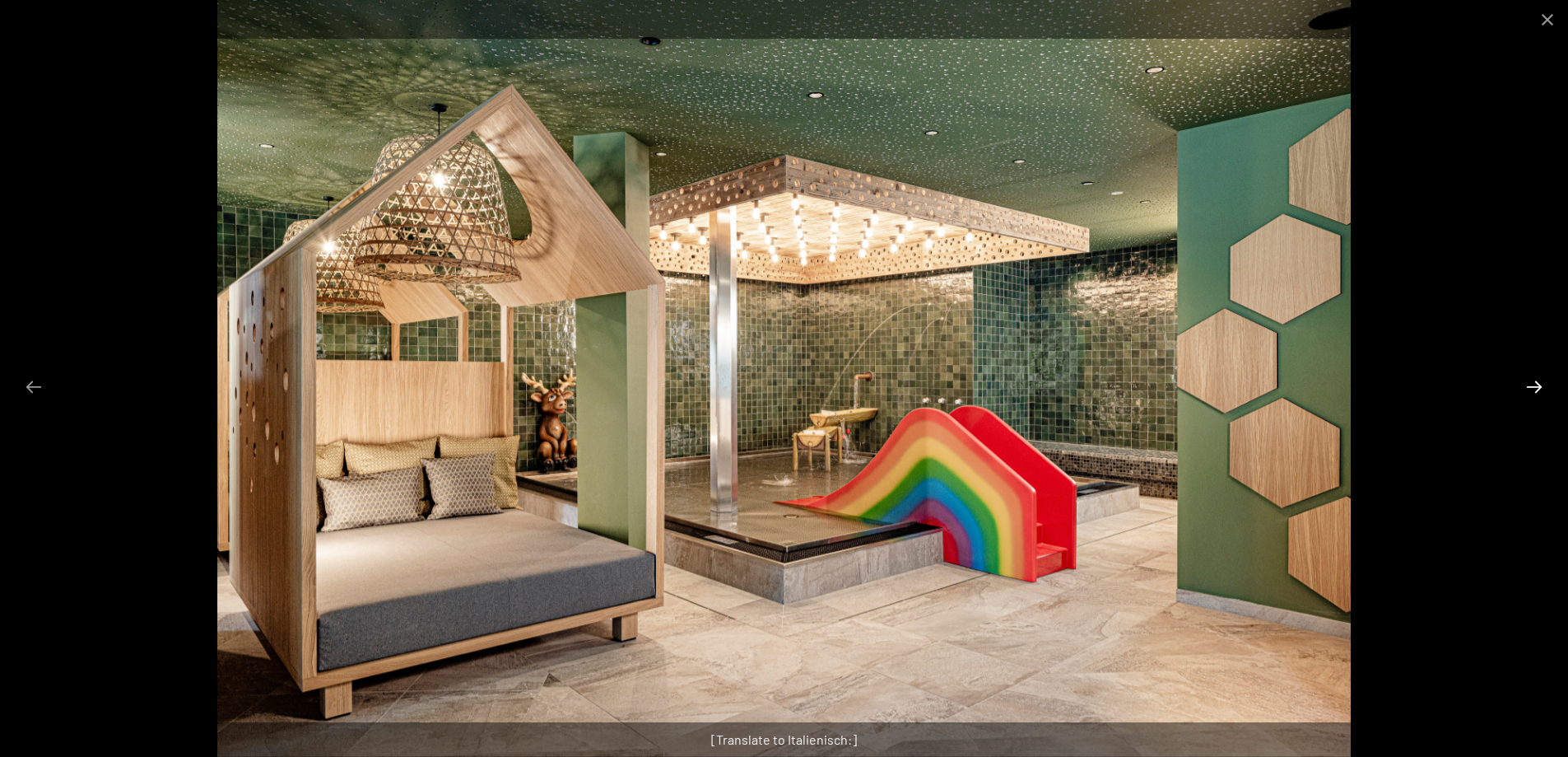
click at [1542, 381] on button "Next slide" at bounding box center [1535, 386] width 35 height 32
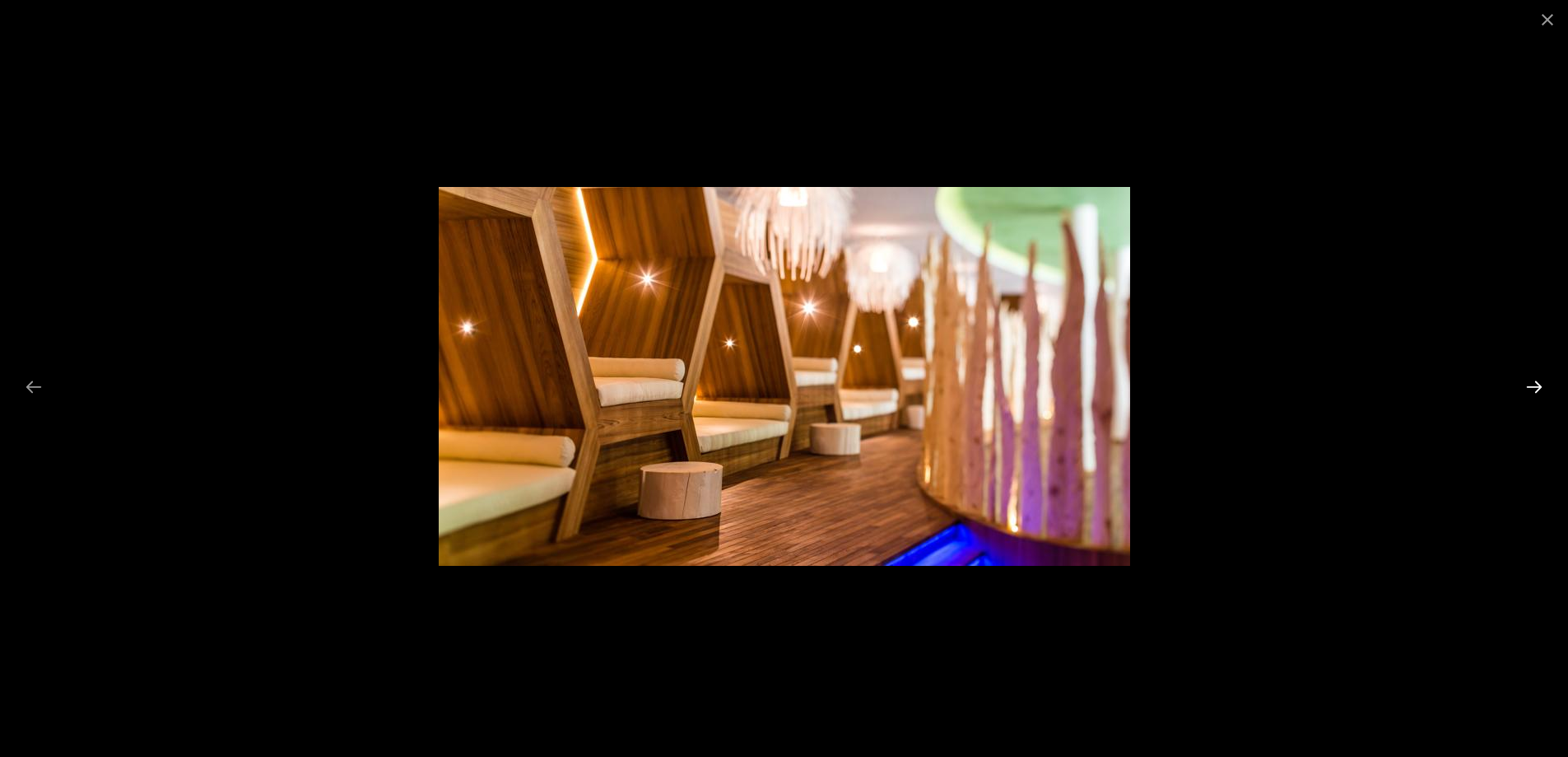
click at [1541, 383] on button "Next slide" at bounding box center [1535, 386] width 35 height 32
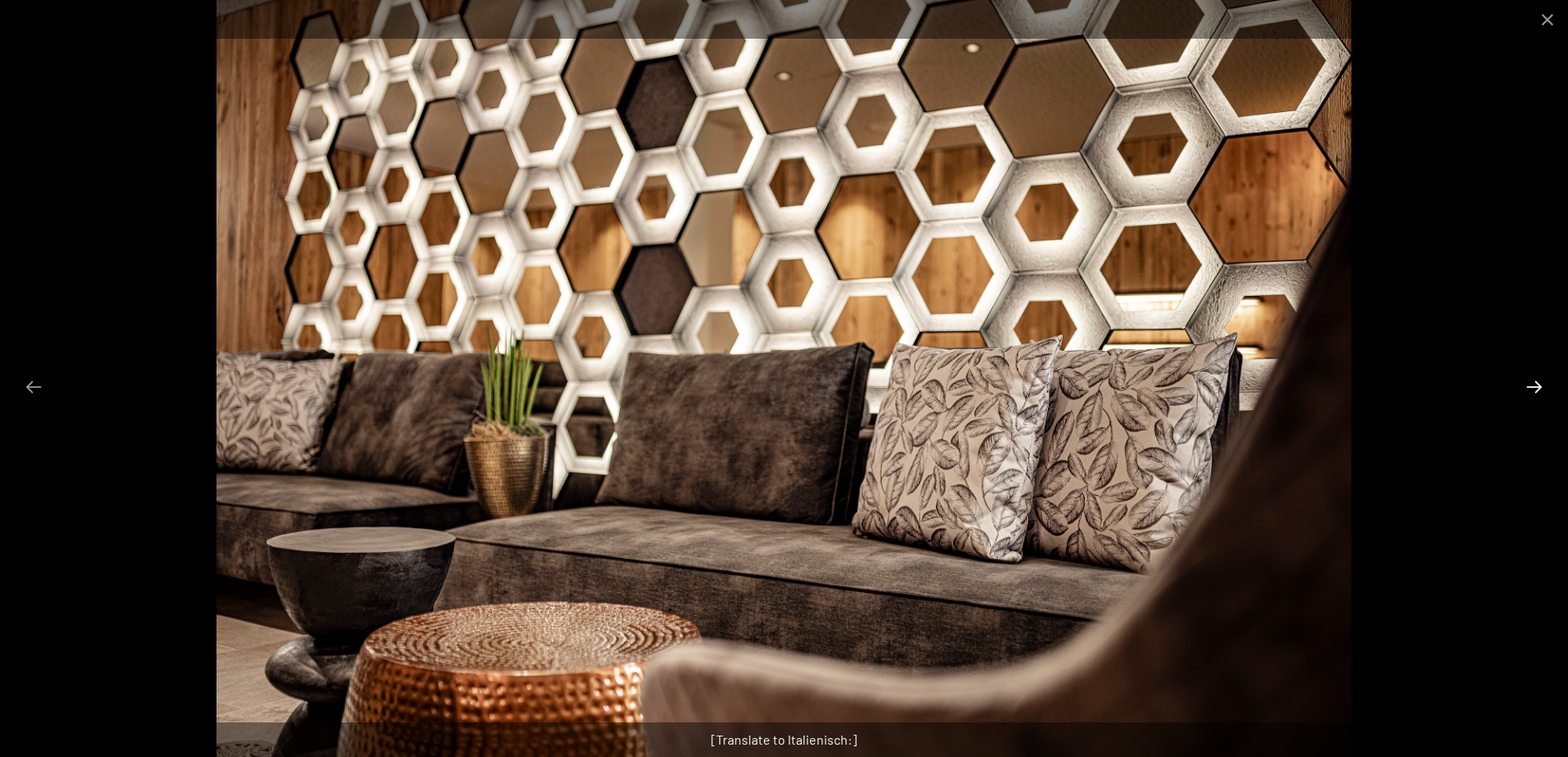
click at [1541, 383] on button "Next slide" at bounding box center [1535, 386] width 35 height 32
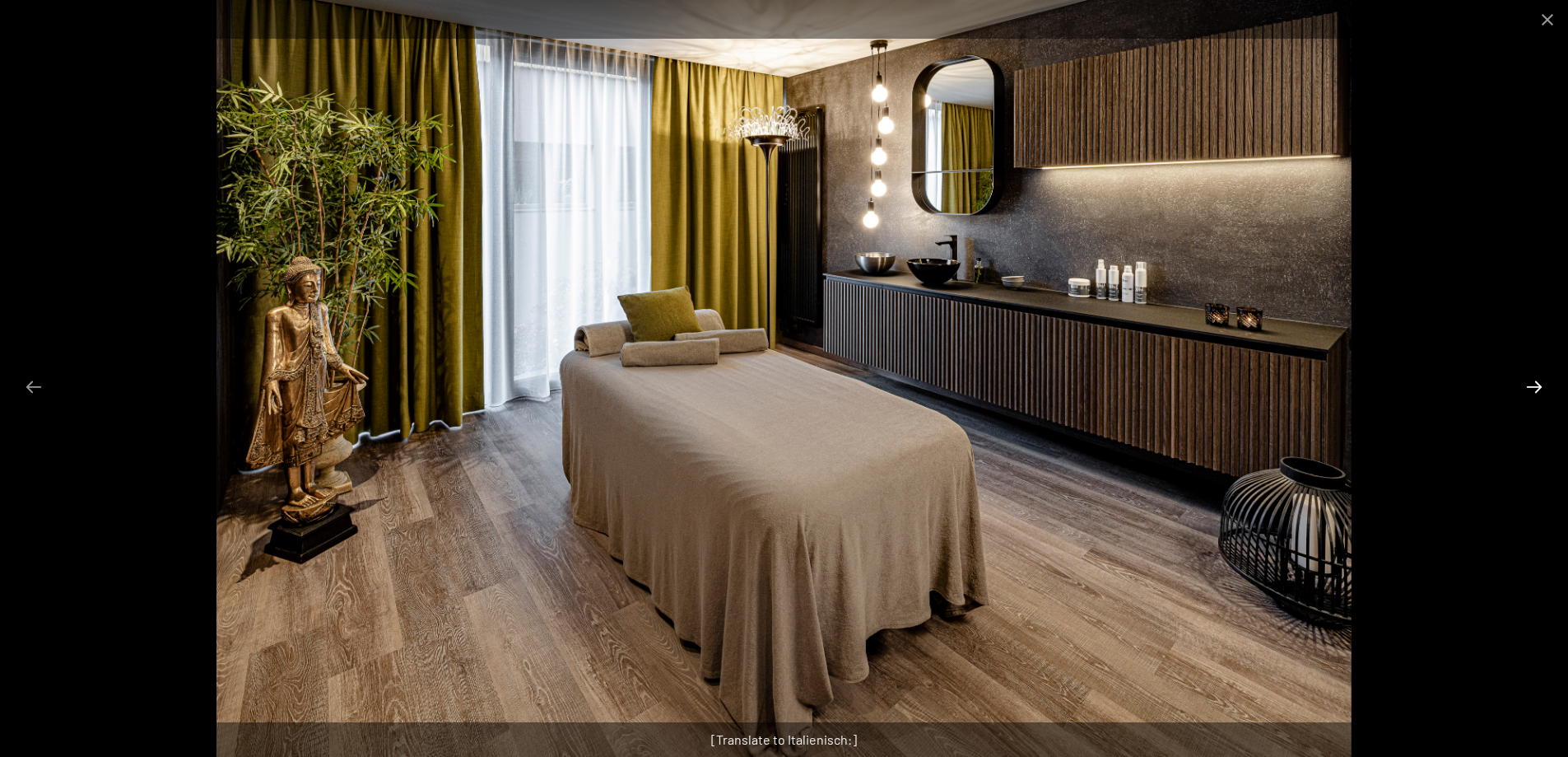
click at [1541, 383] on button "Next slide" at bounding box center [1535, 386] width 35 height 32
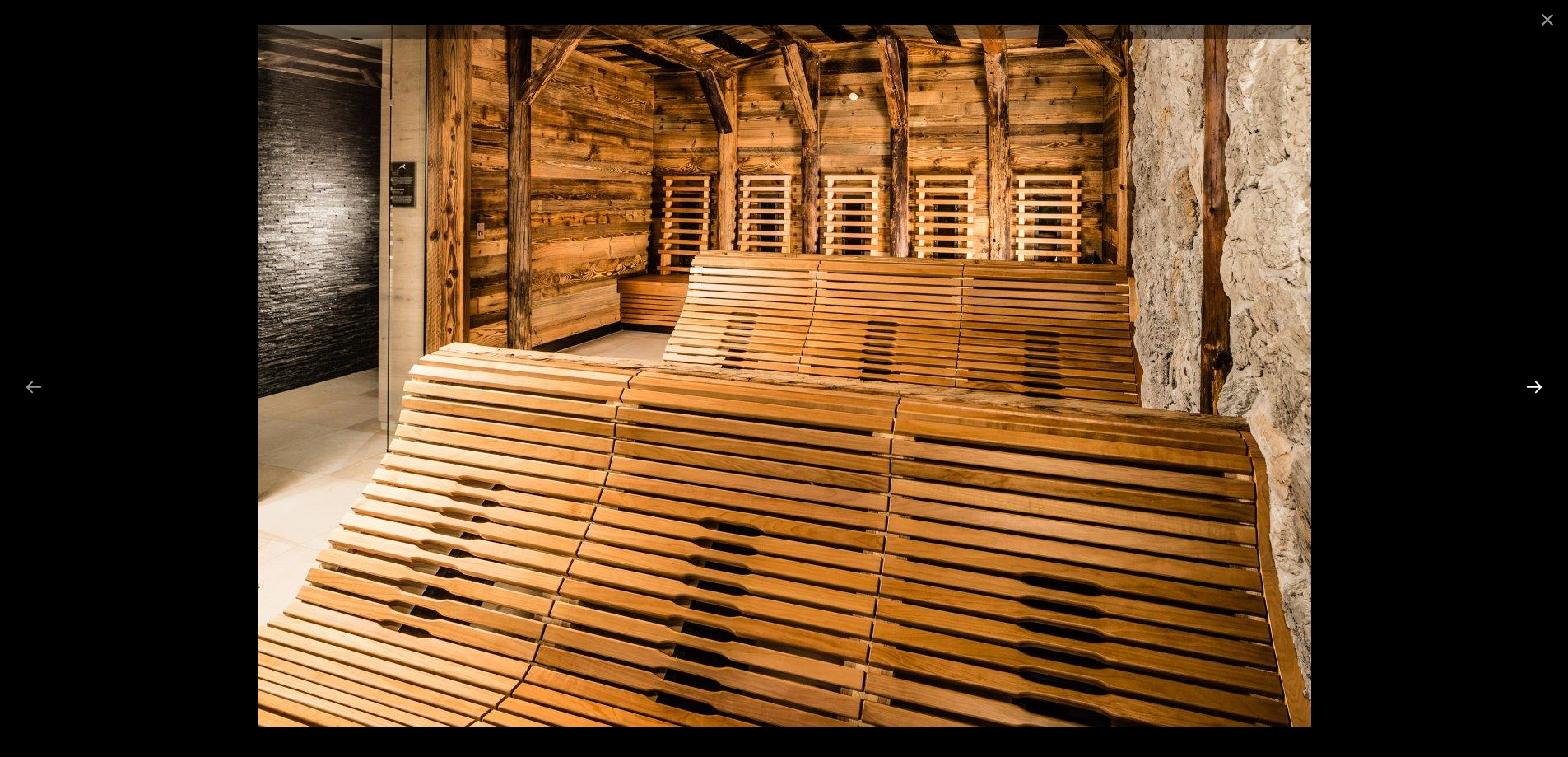
click at [1541, 383] on button "Next slide" at bounding box center [1535, 386] width 35 height 32
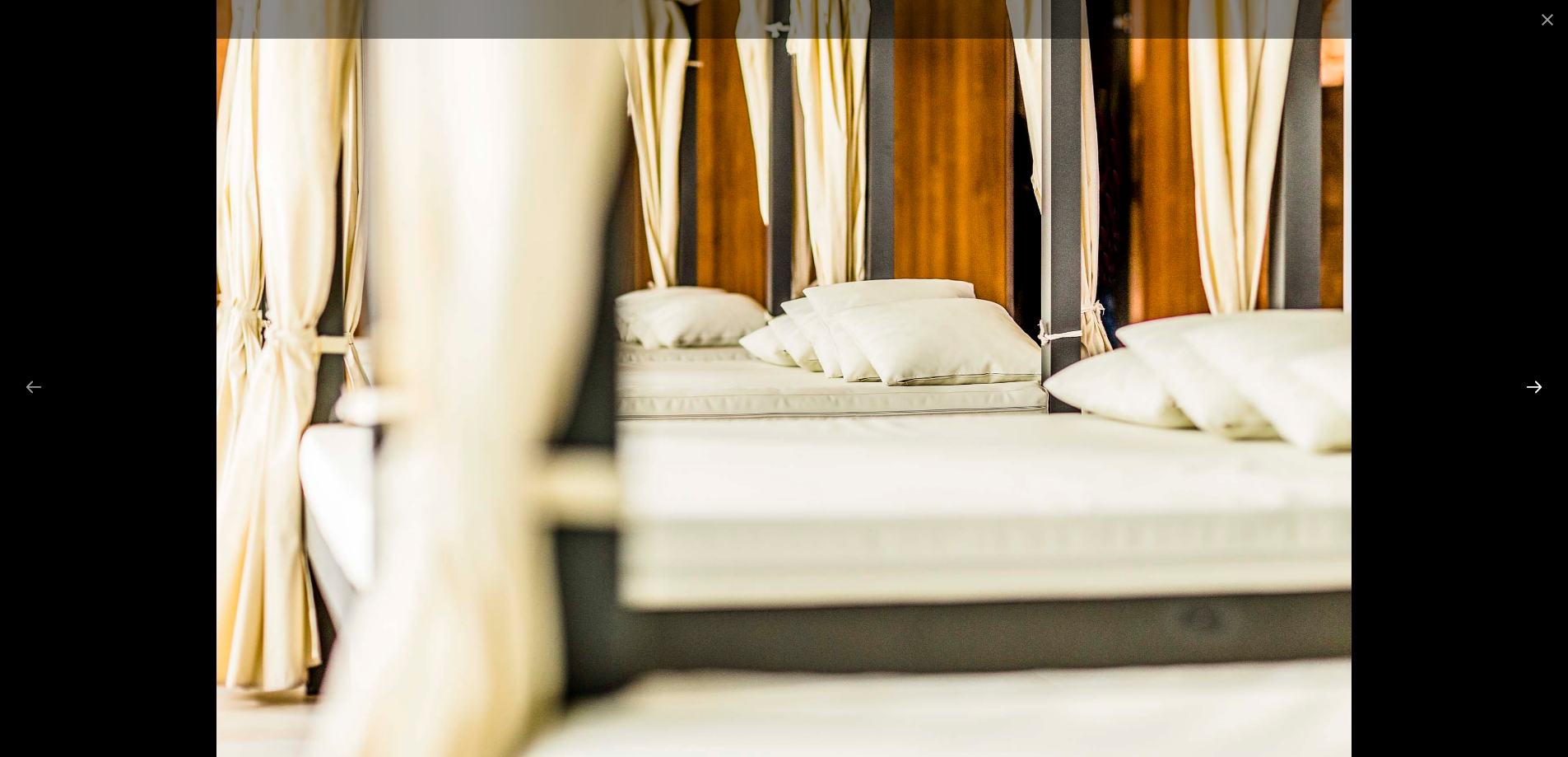
click at [1541, 383] on button "Next slide" at bounding box center [1535, 386] width 35 height 32
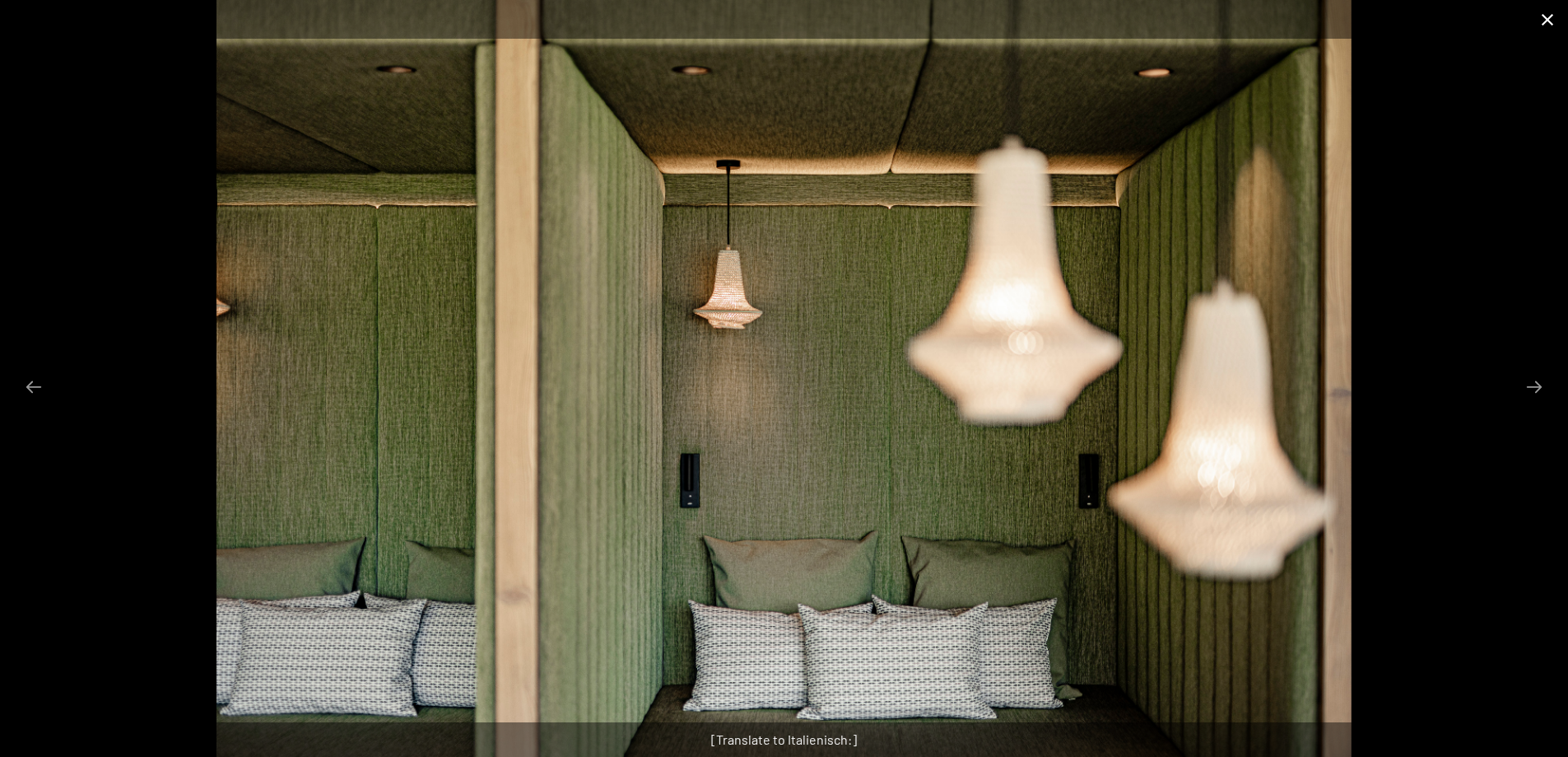
click at [1541, 22] on button "Close gallery" at bounding box center [1547, 19] width 41 height 38
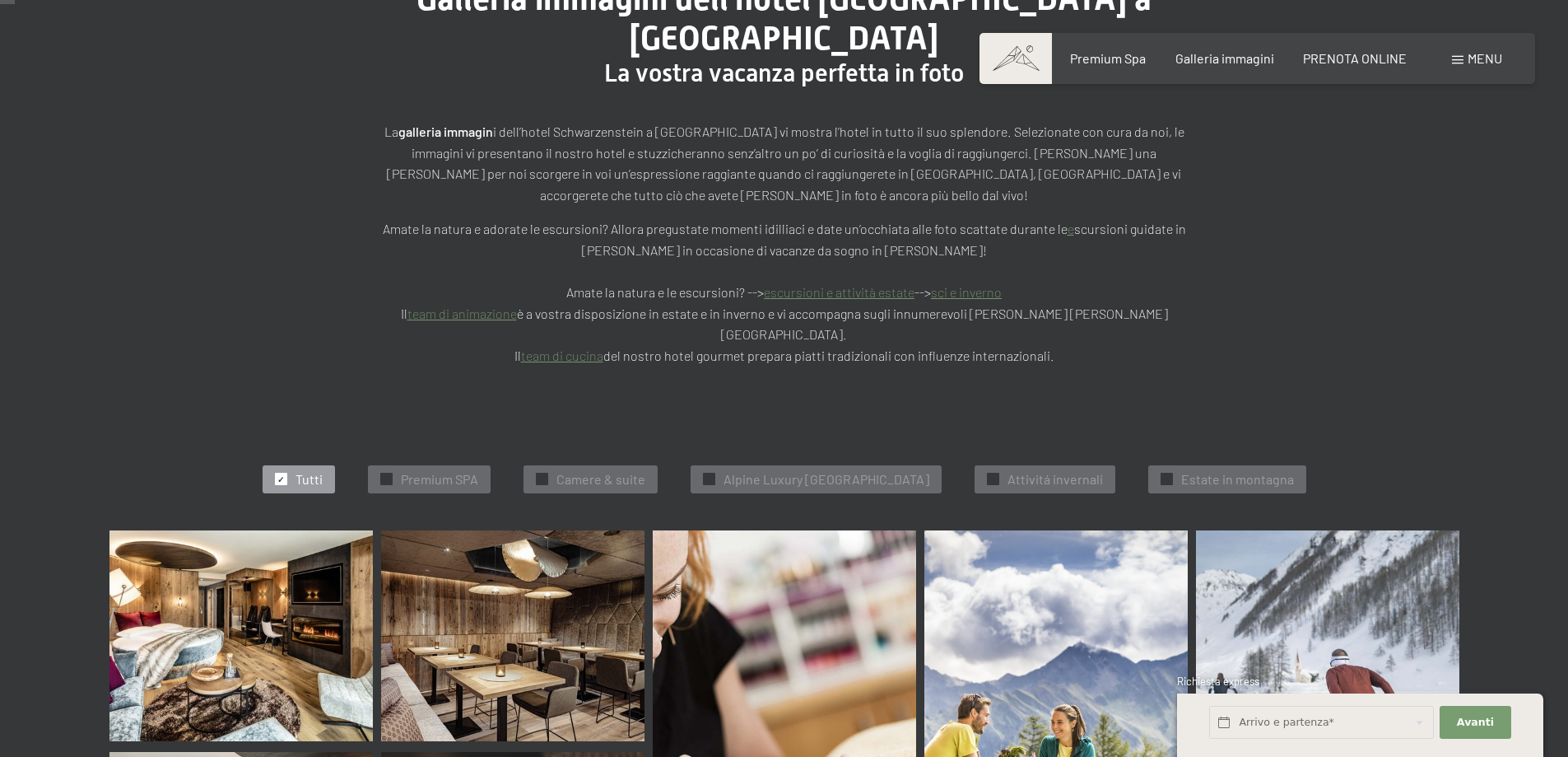
scroll to position [0, 0]
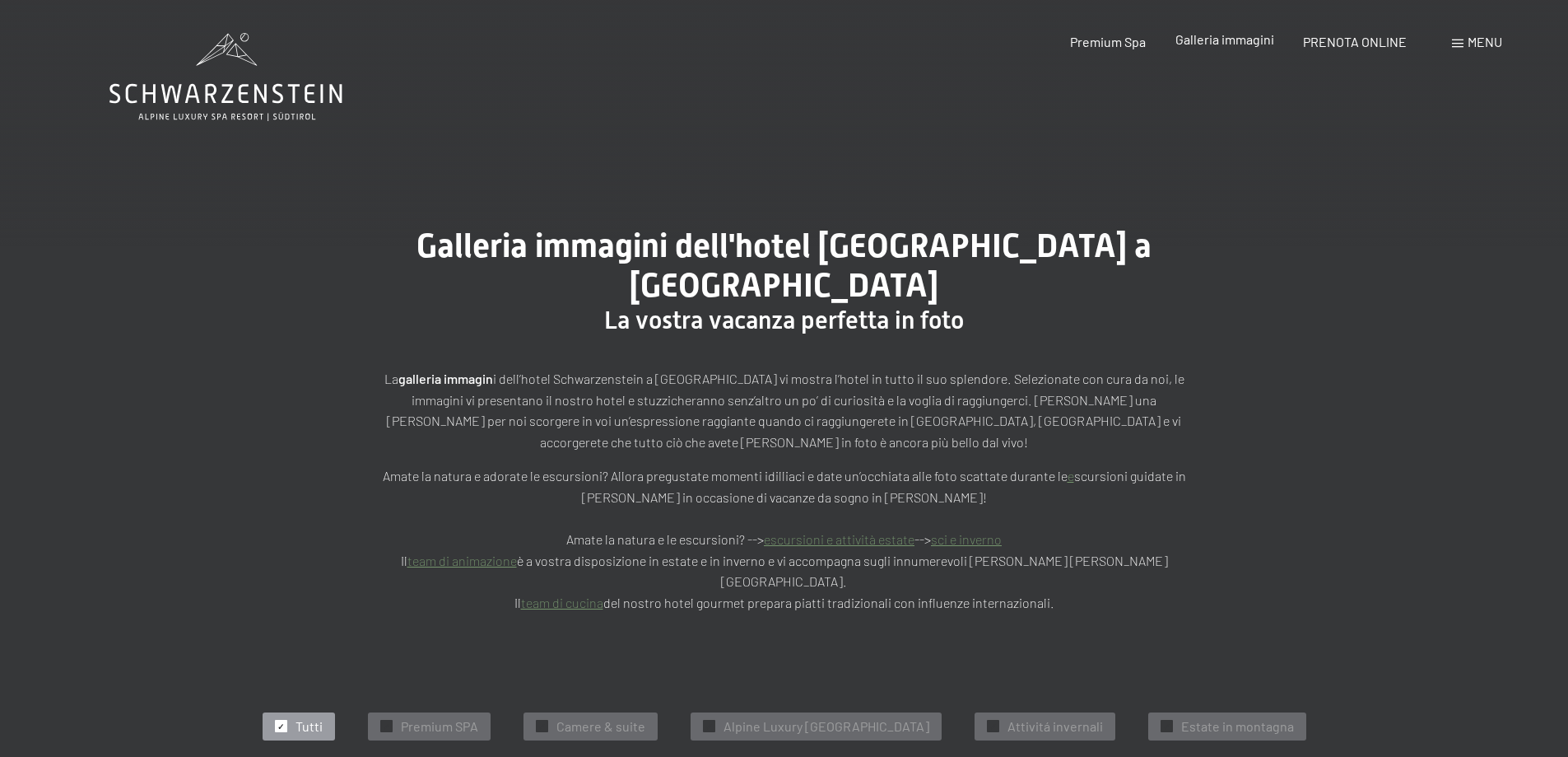
click at [1218, 43] on span "Galleria immagini" at bounding box center [1224, 39] width 99 height 16
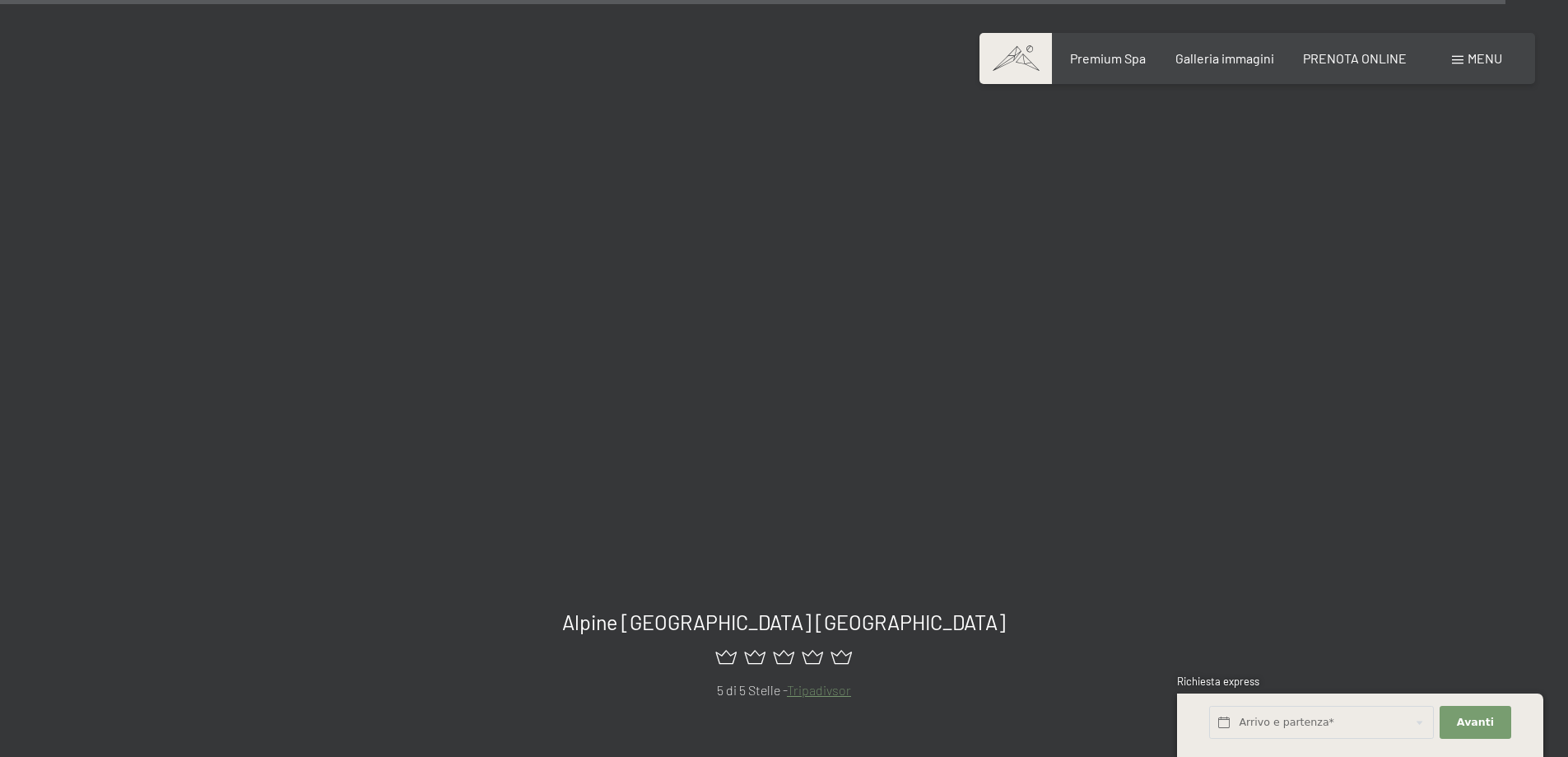
scroll to position [20429, 0]
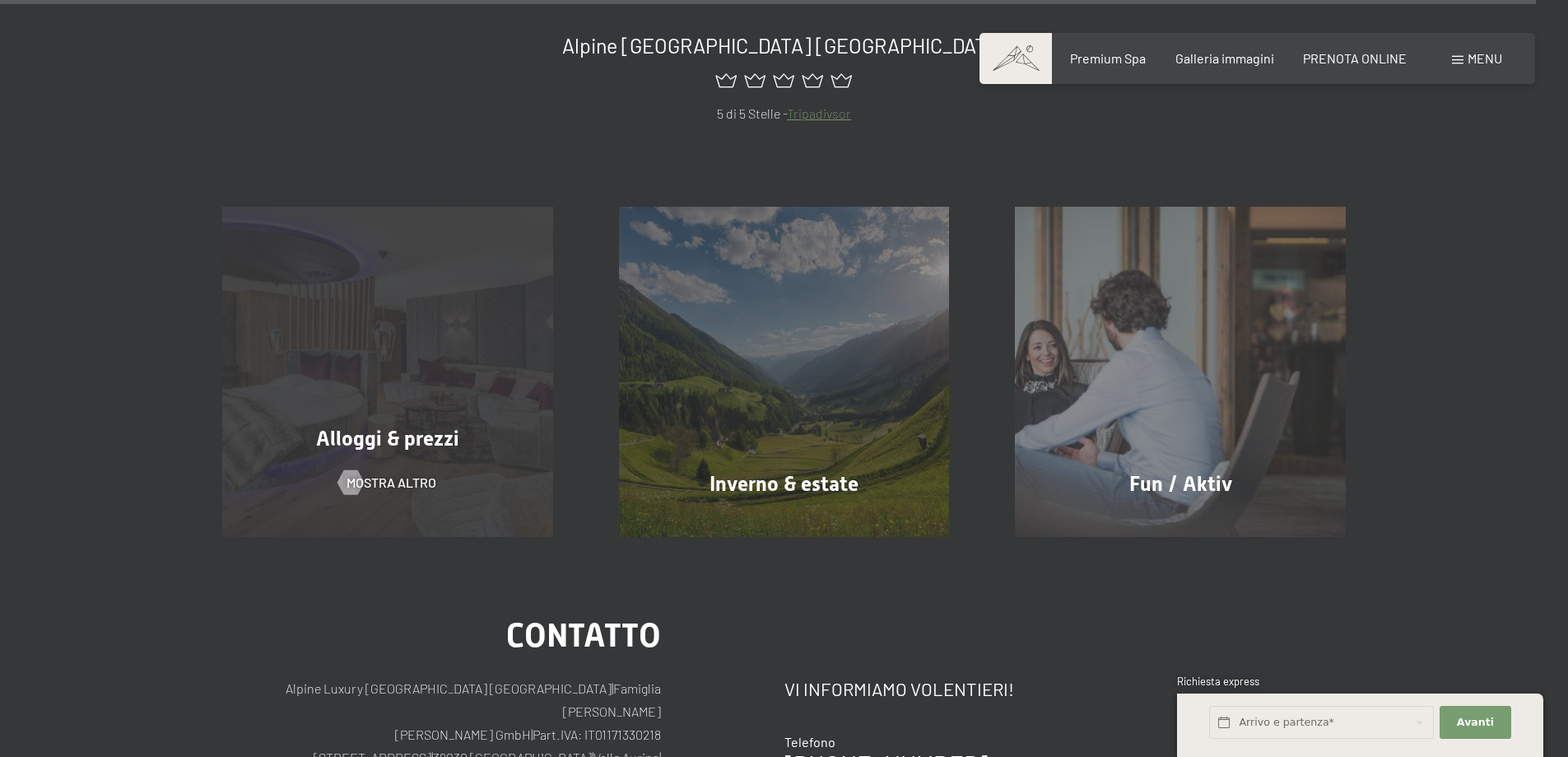
click at [382, 474] on span "mostra altro" at bounding box center [391, 483] width 90 height 18
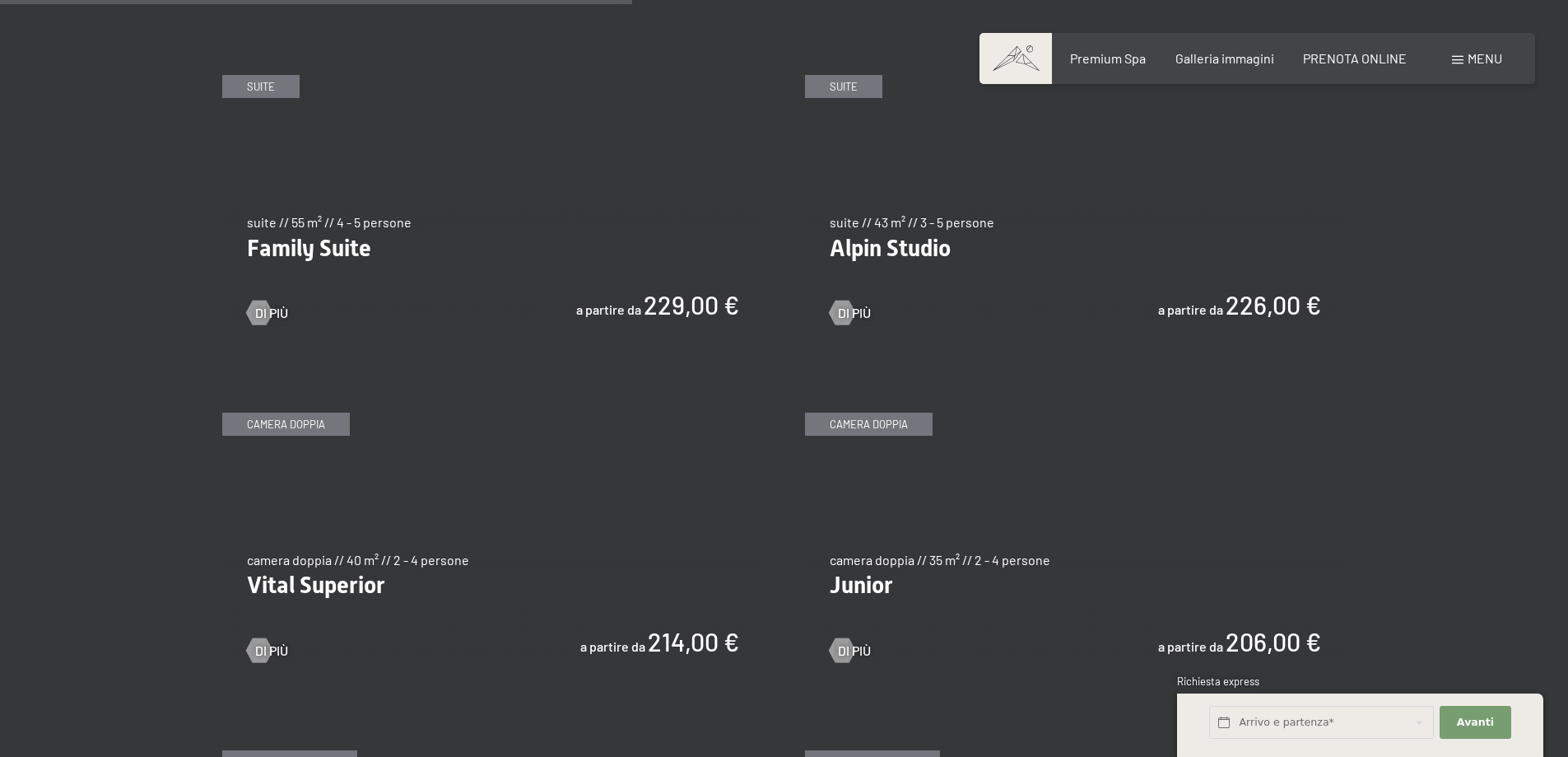
scroll to position [2142, 0]
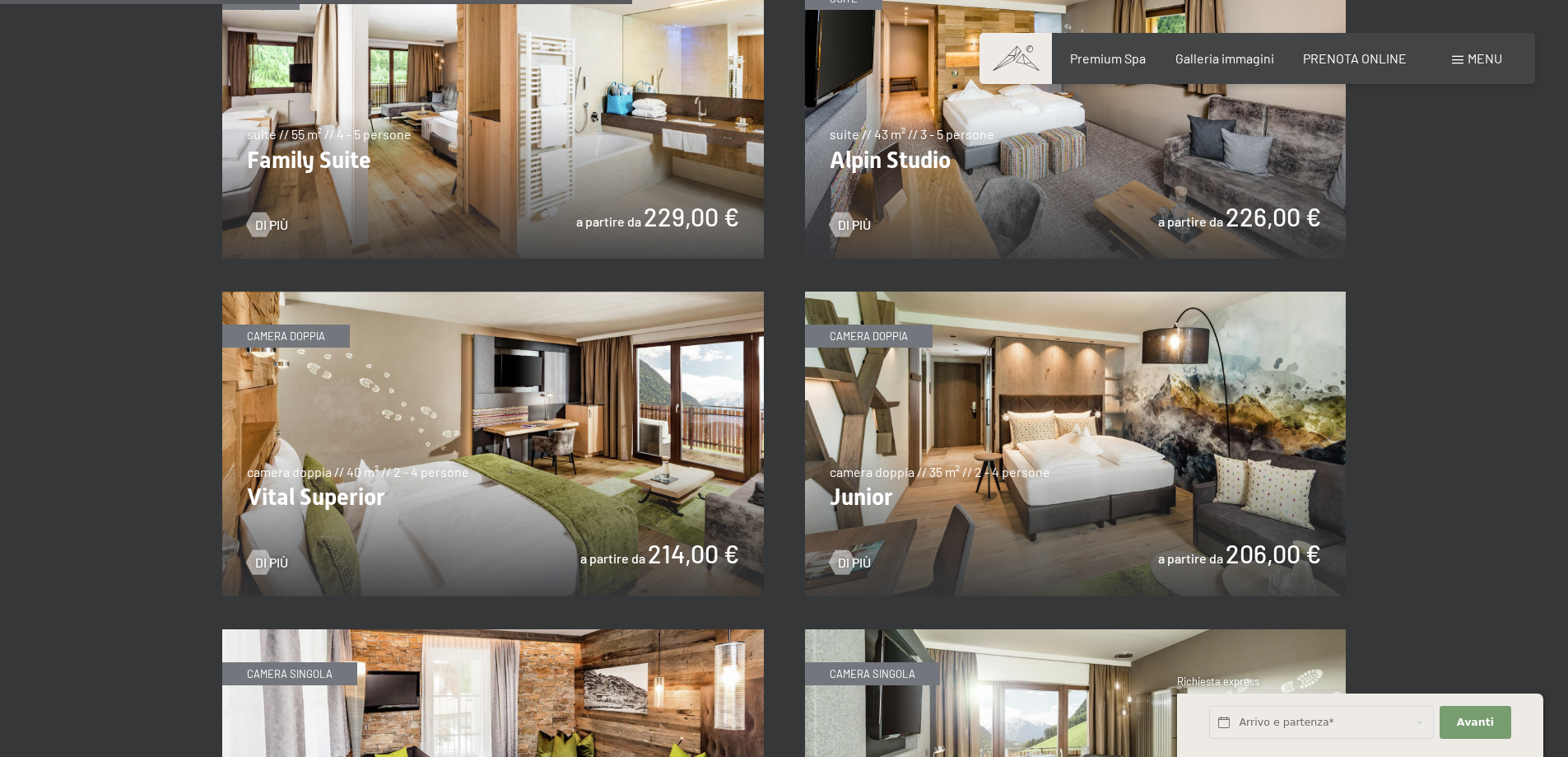
click at [1238, 441] on img at bounding box center [1075, 444] width 542 height 305
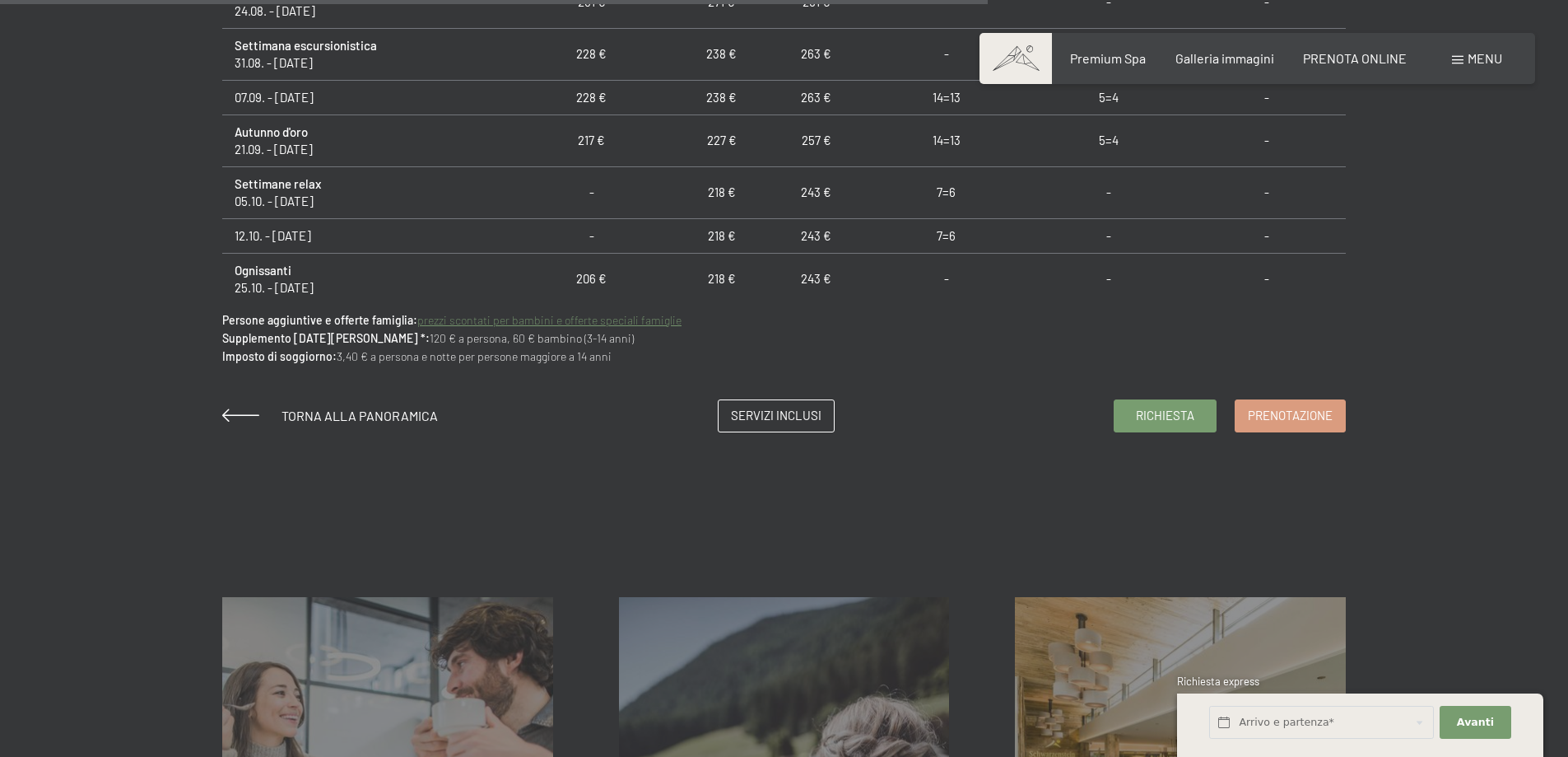
scroll to position [1318, 0]
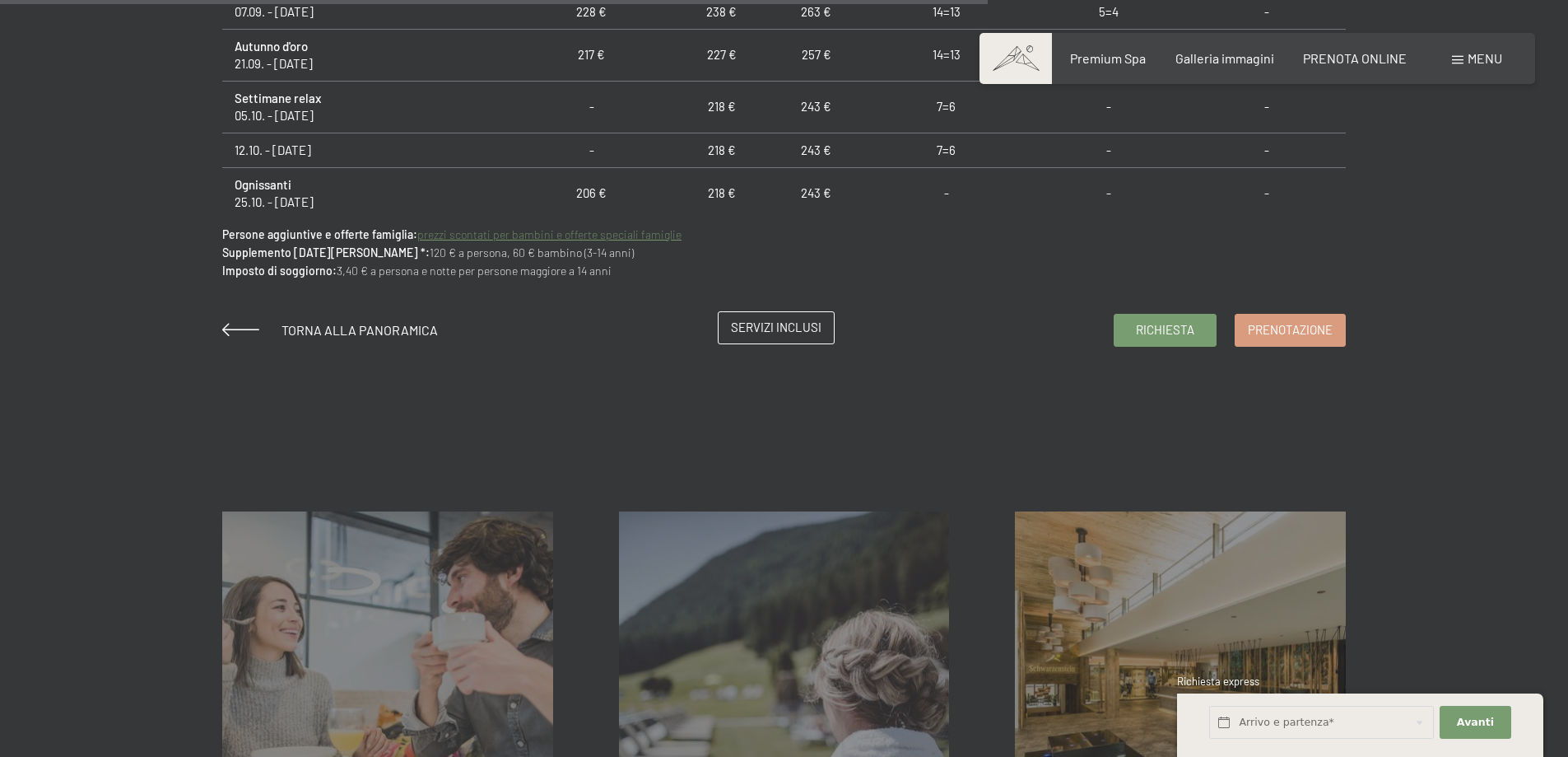
click at [766, 327] on span "Servizi inclusi" at bounding box center [776, 327] width 91 height 17
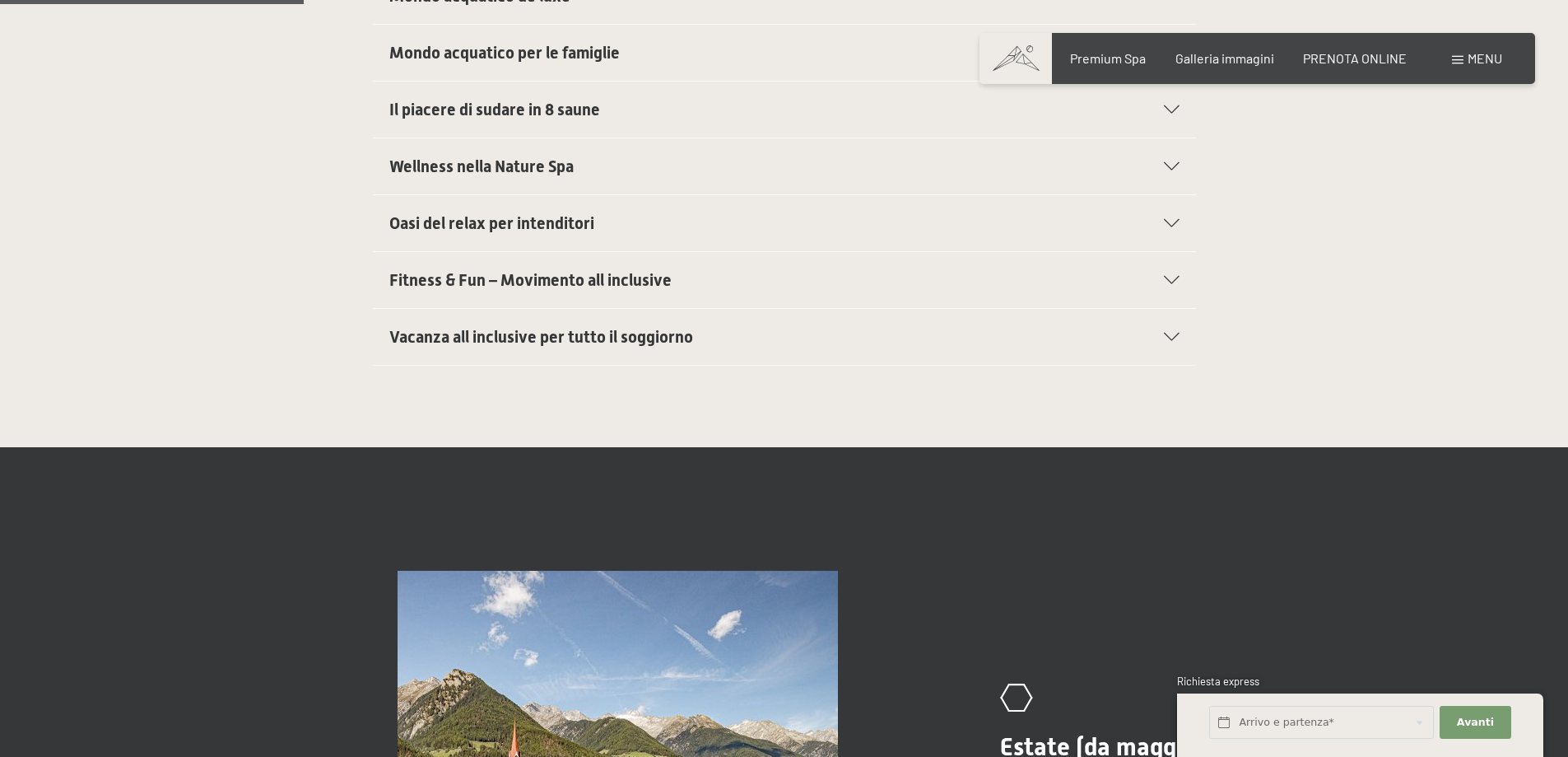
scroll to position [576, 0]
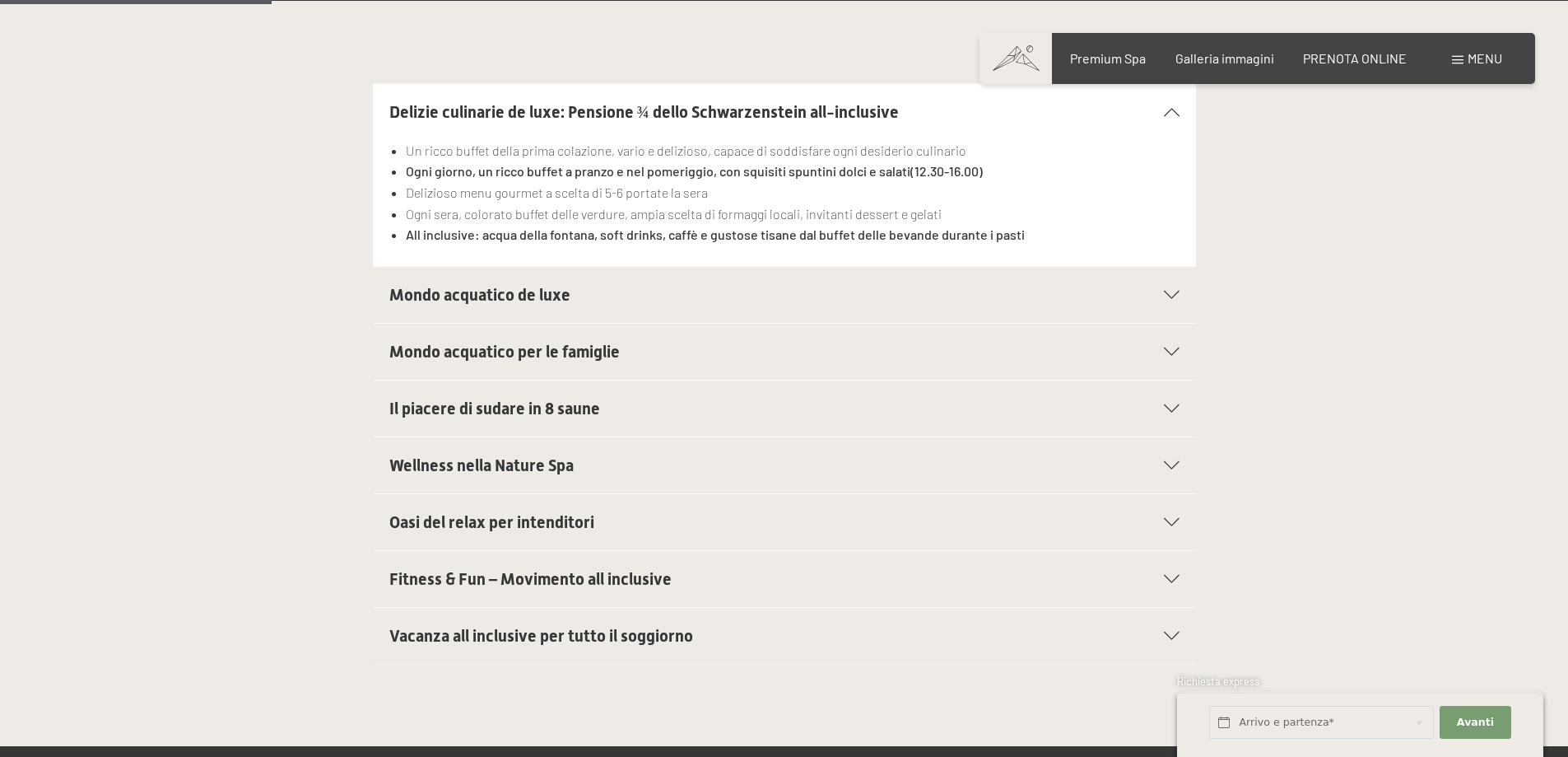
click at [497, 356] on span "Mondo acquatico per le famiglie" at bounding box center [504, 351] width 231 height 20
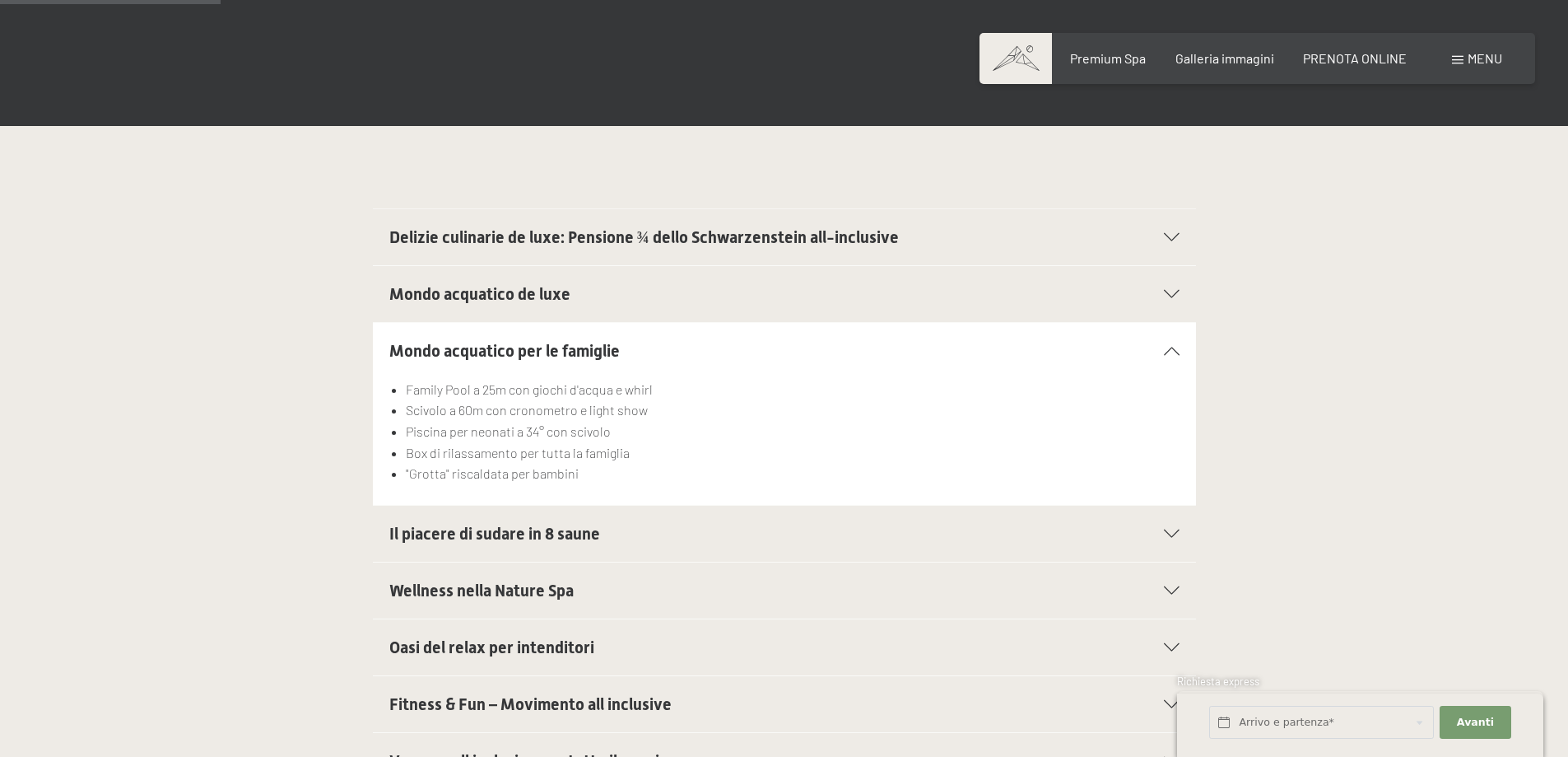
scroll to position [434, 0]
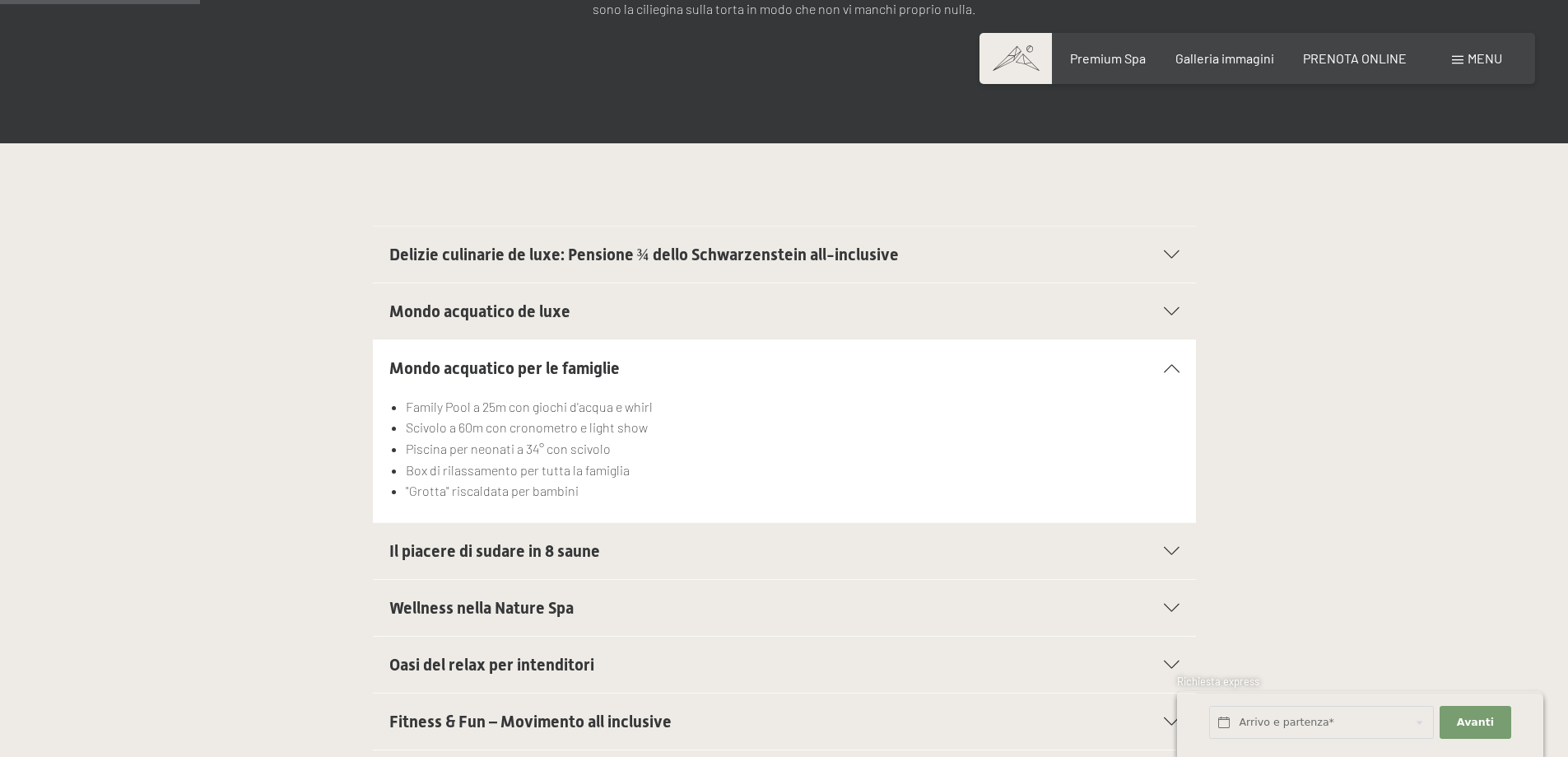
click at [525, 311] on span "Mondo acquatico de luxe" at bounding box center [480, 311] width 181 height 20
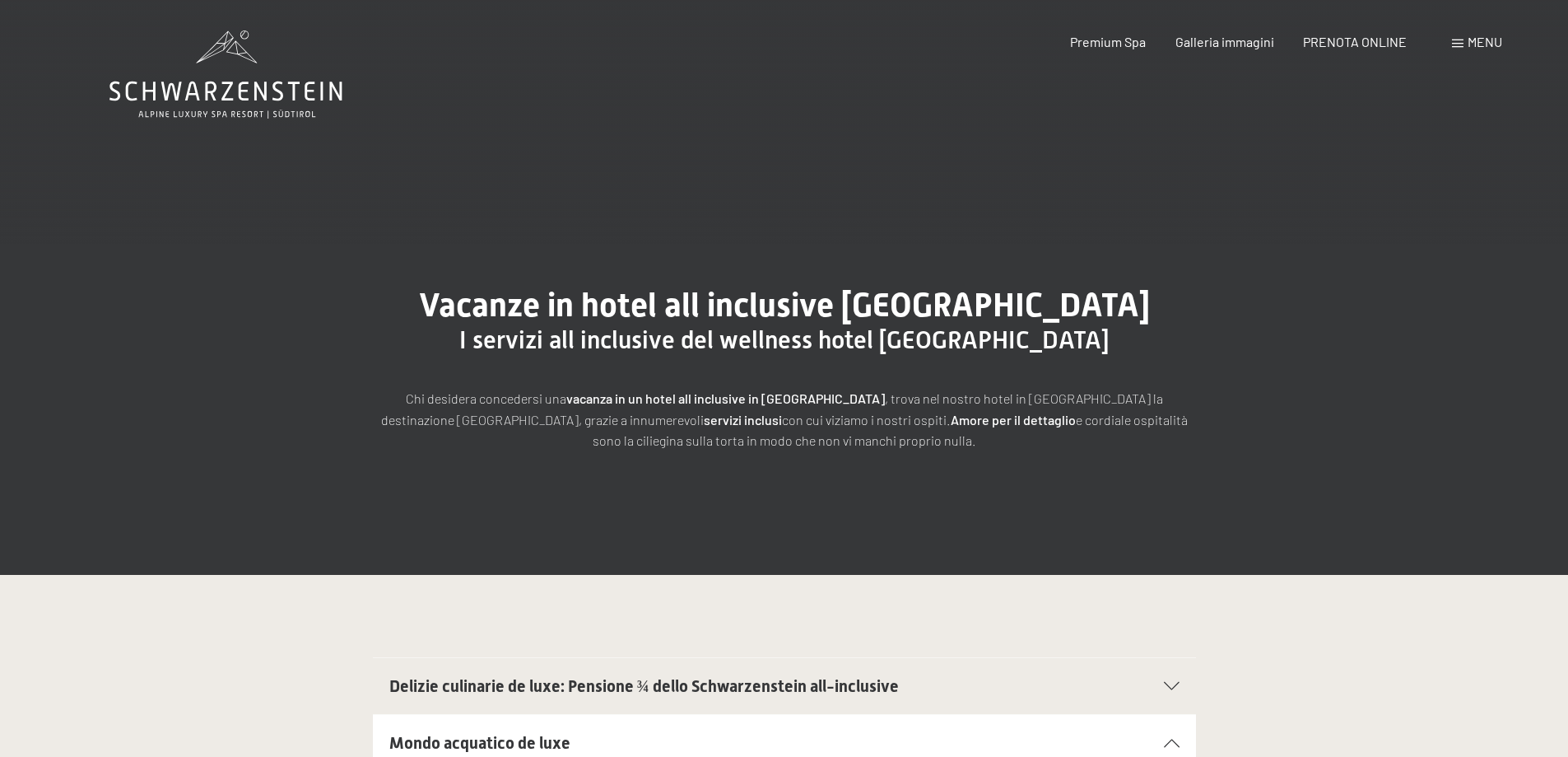
scroll to position [0, 0]
